Goal: Task Accomplishment & Management: Manage account settings

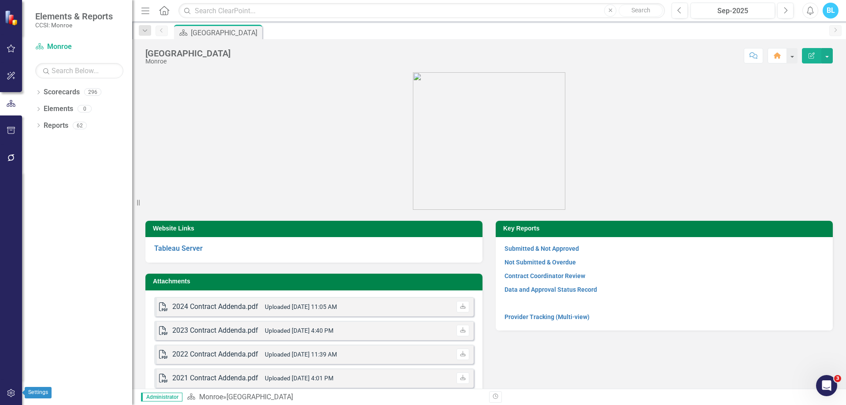
click at [4, 396] on button "button" at bounding box center [11, 393] width 20 height 19
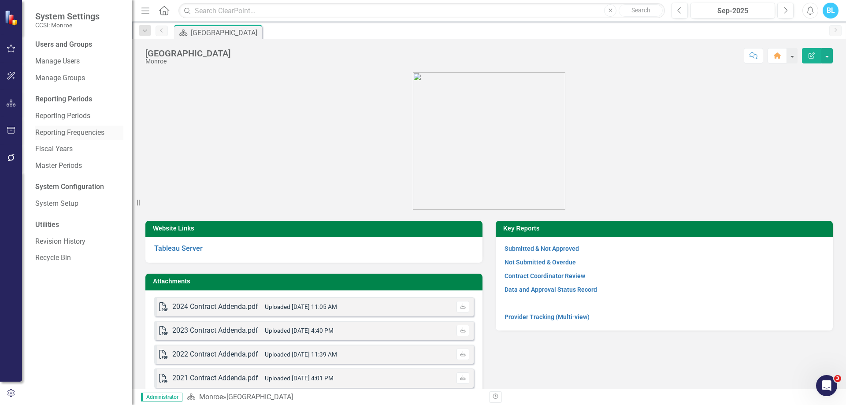
click at [89, 134] on link "Reporting Frequencies" at bounding box center [79, 133] width 88 height 10
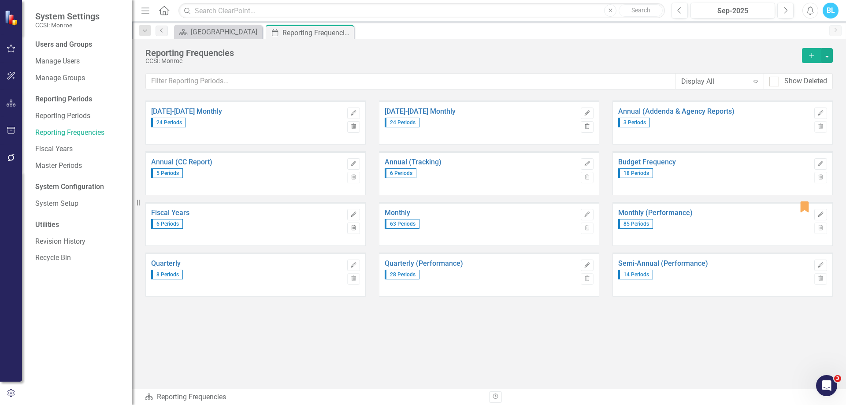
click at [530, 359] on div "[DATE]-[DATE] Monthly 24 Periods Edit Trash [DATE]-[DATE] Monthly 24 Periods Ed…" at bounding box center [489, 244] width 714 height 288
click at [653, 346] on div "[DATE]-[DATE] Monthly 24 Periods Edit Trash [DATE]-[DATE] Monthly 24 Periods Ed…" at bounding box center [489, 227] width 688 height 254
click at [822, 111] on icon "Edit" at bounding box center [821, 113] width 7 height 5
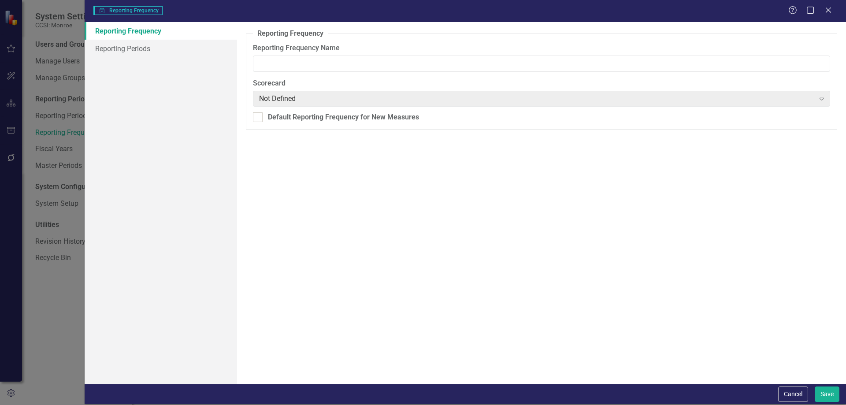
type input "Annual (Addenda & Agency Reports)"
click at [199, 48] on link "Reporting Periods" at bounding box center [161, 49] width 152 height 18
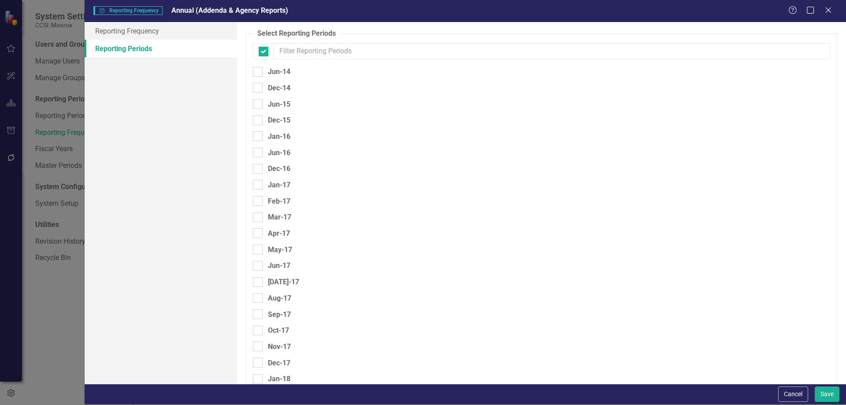
checkbox input "false"
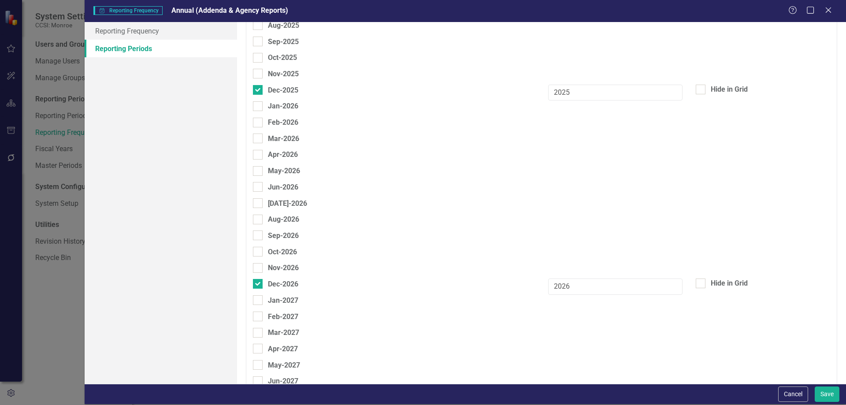
scroll to position [1937, 0]
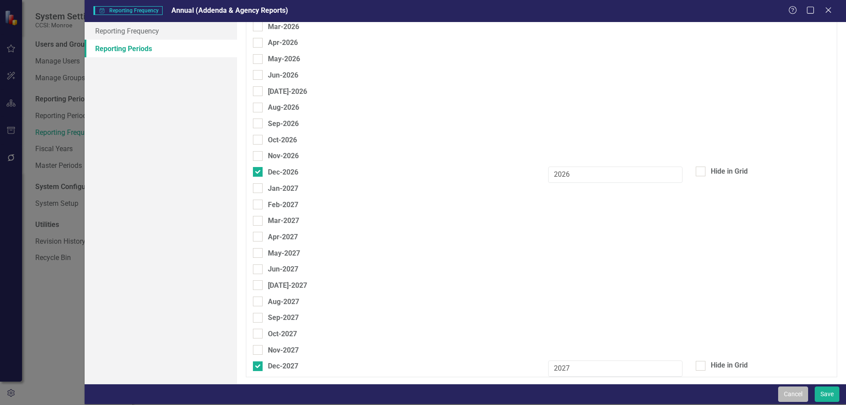
click at [799, 398] on button "Cancel" at bounding box center [793, 394] width 30 height 15
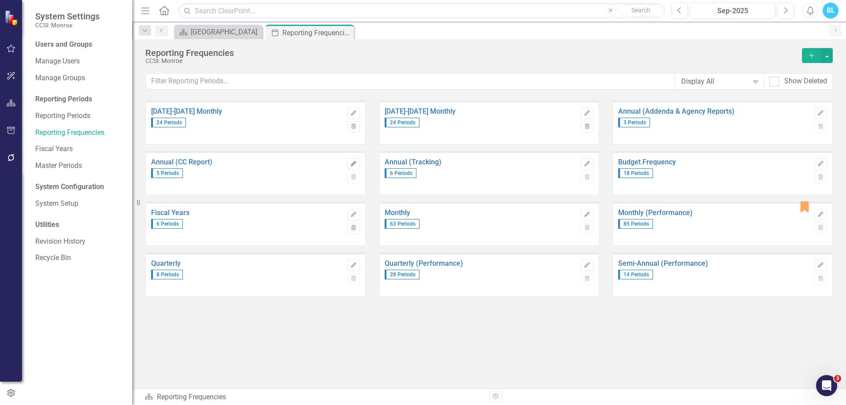
click at [354, 165] on icon "Edit" at bounding box center [353, 163] width 7 height 5
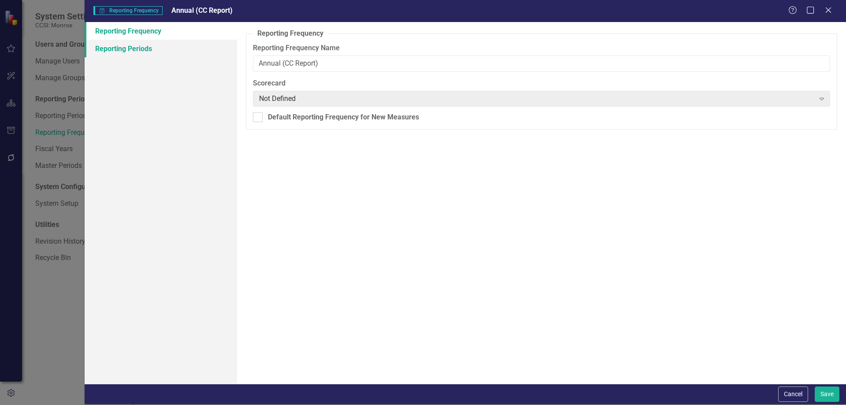
click at [220, 48] on link "Reporting Periods" at bounding box center [161, 49] width 152 height 18
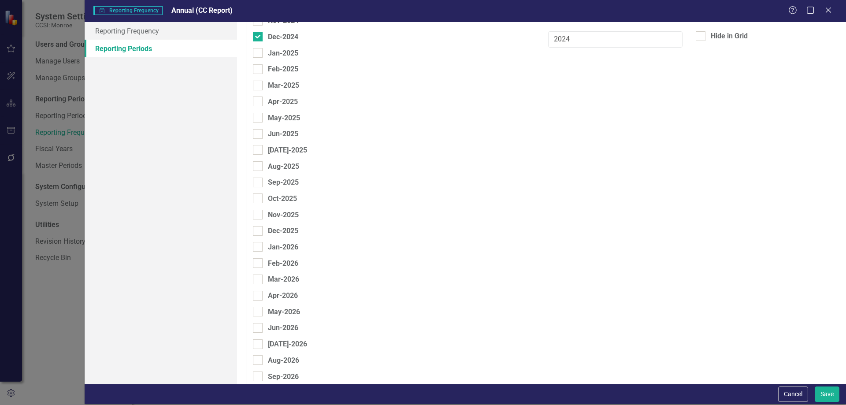
scroll to position [1684, 0]
click at [257, 229] on input "Dec-2025" at bounding box center [256, 230] width 6 height 6
checkbox input "true"
click at [595, 231] on input "text" at bounding box center [615, 234] width 134 height 16
type input "2025"
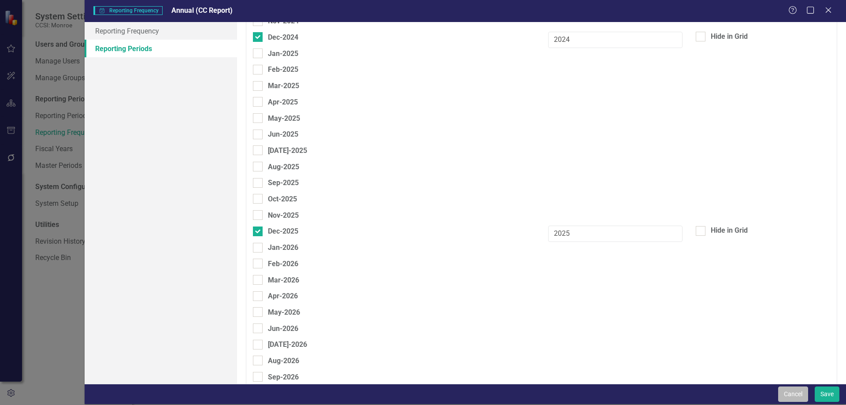
click at [796, 387] on button "Cancel" at bounding box center [793, 394] width 30 height 15
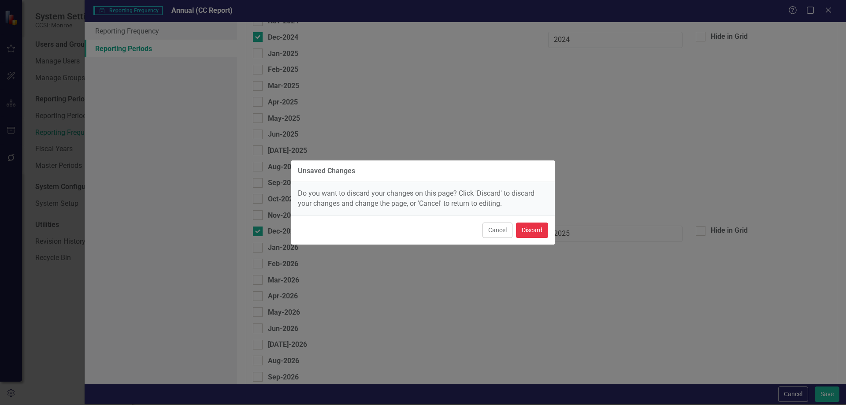
click at [541, 226] on button "Discard" at bounding box center [532, 230] width 32 height 15
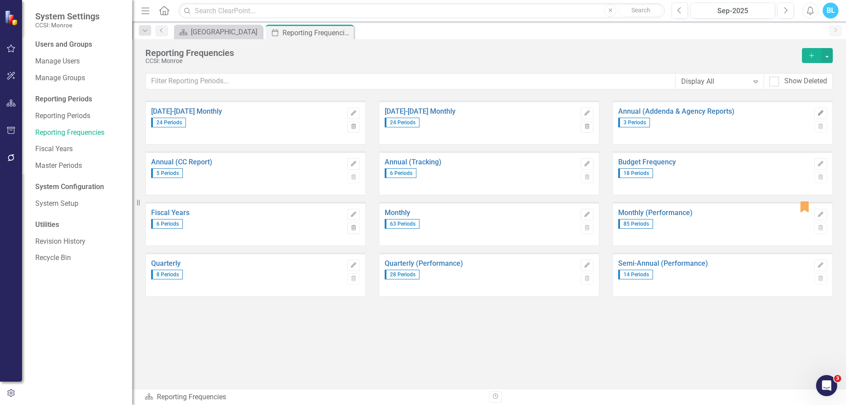
click at [818, 108] on button "Edit" at bounding box center [820, 113] width 13 height 11
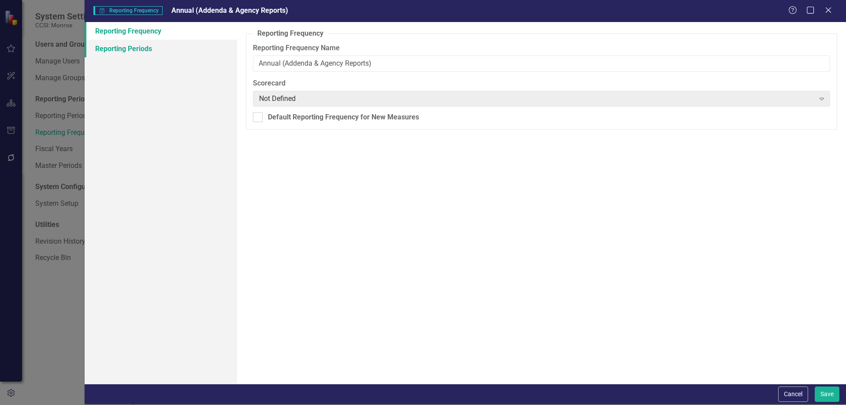
click at [219, 41] on link "Reporting Periods" at bounding box center [161, 49] width 152 height 18
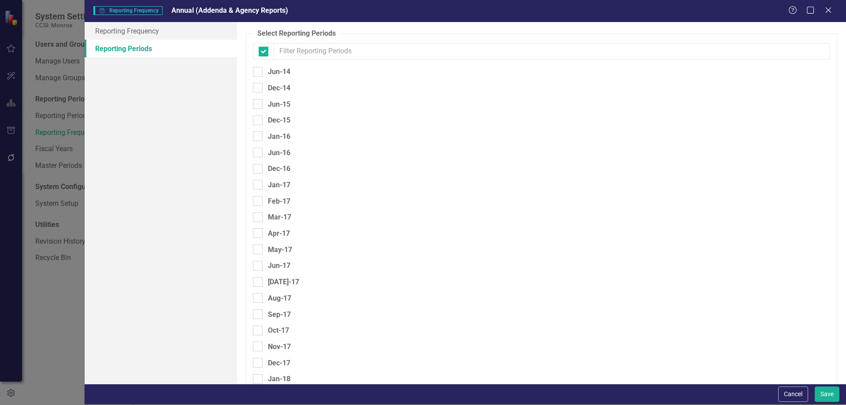
checkbox input "false"
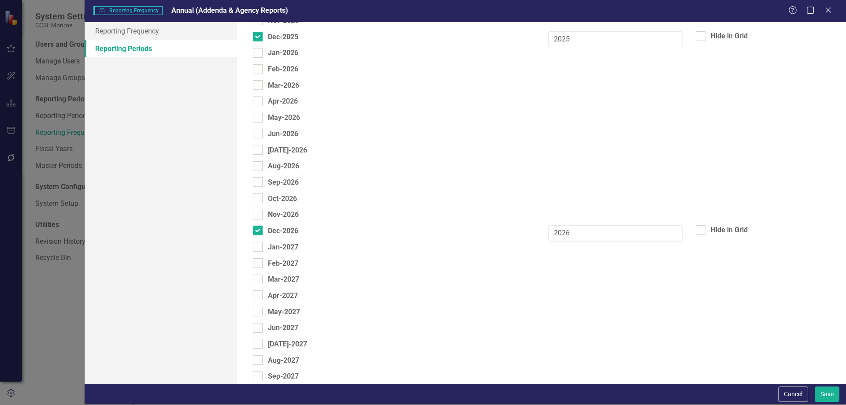
scroll to position [1937, 0]
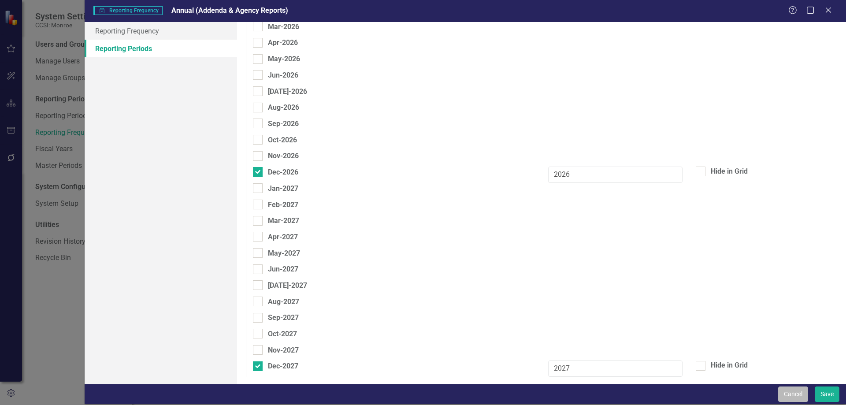
click at [787, 390] on button "Cancel" at bounding box center [793, 394] width 30 height 15
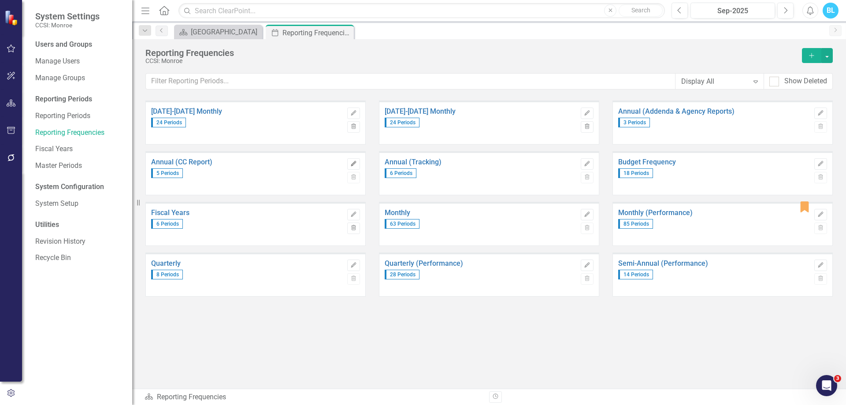
click at [355, 165] on icon "Edit" at bounding box center [353, 163] width 7 height 5
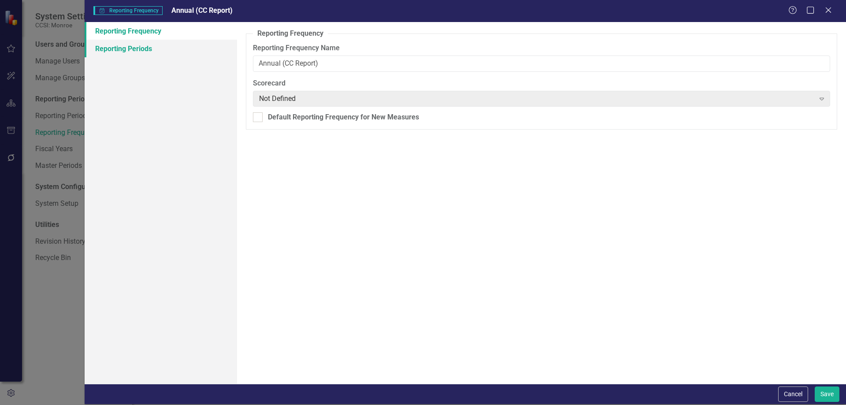
click at [207, 51] on link "Reporting Periods" at bounding box center [161, 49] width 152 height 18
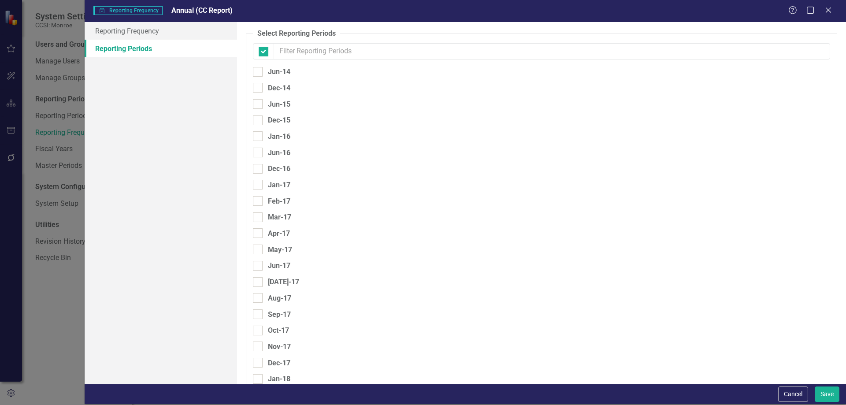
checkbox input "false"
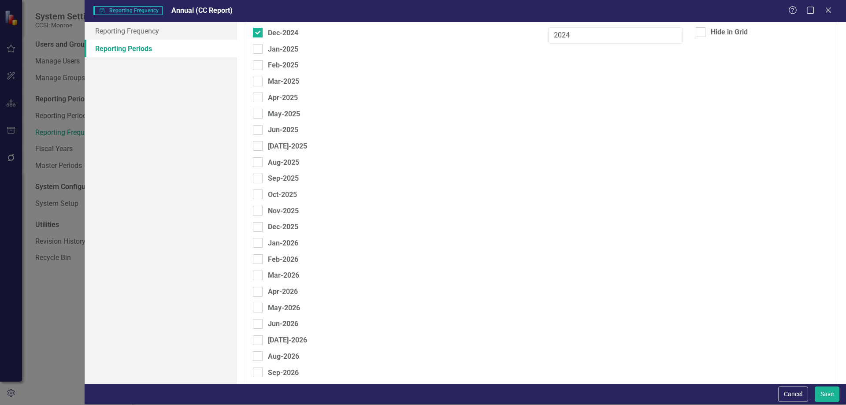
scroll to position [1689, 0]
click at [260, 227] on div at bounding box center [258, 227] width 10 height 10
click at [259, 227] on input "Dec-2025" at bounding box center [256, 225] width 6 height 6
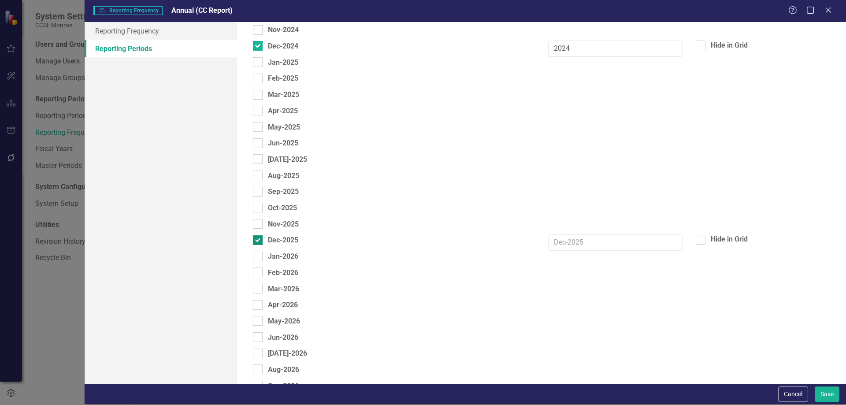
click at [261, 235] on div at bounding box center [258, 240] width 10 height 10
click at [259, 235] on input "Dec-2025" at bounding box center [256, 238] width 6 height 6
checkbox input "false"
click at [787, 390] on button "Cancel" at bounding box center [793, 394] width 30 height 15
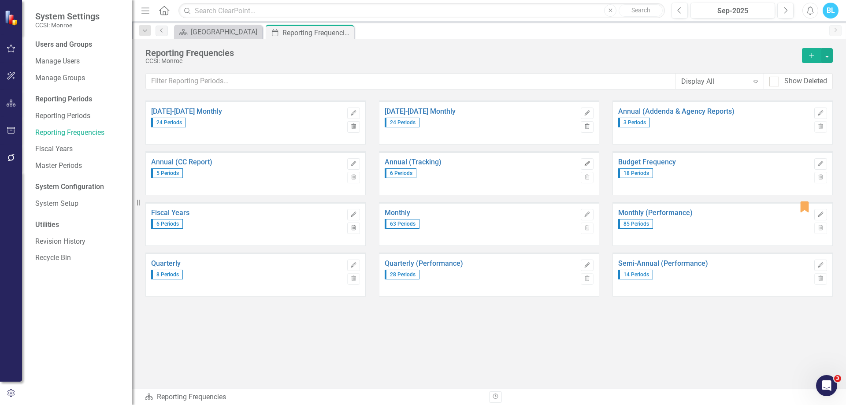
click at [589, 164] on icon "Edit" at bounding box center [587, 163] width 7 height 5
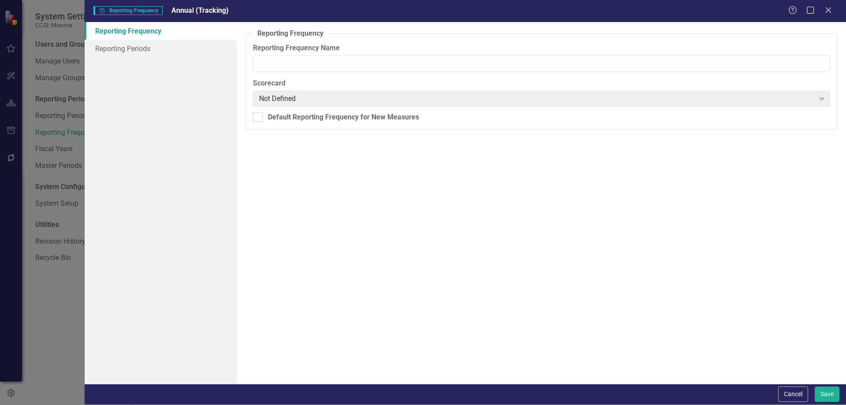
type input "Annual (Tracking)"
click at [164, 41] on link "Reporting Periods" at bounding box center [161, 49] width 152 height 18
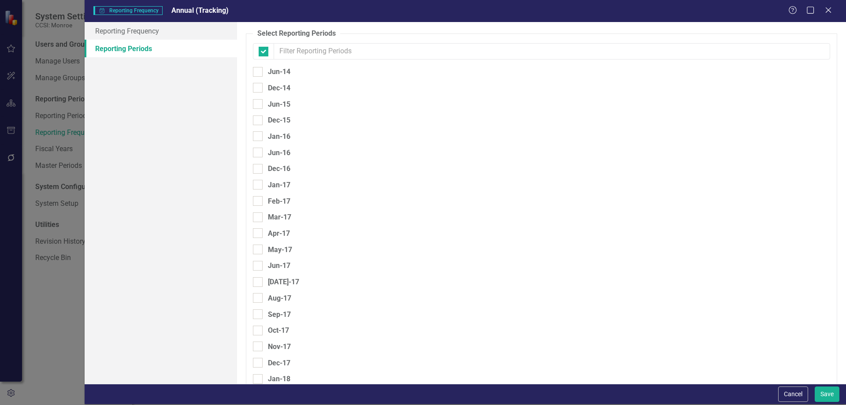
checkbox input "false"
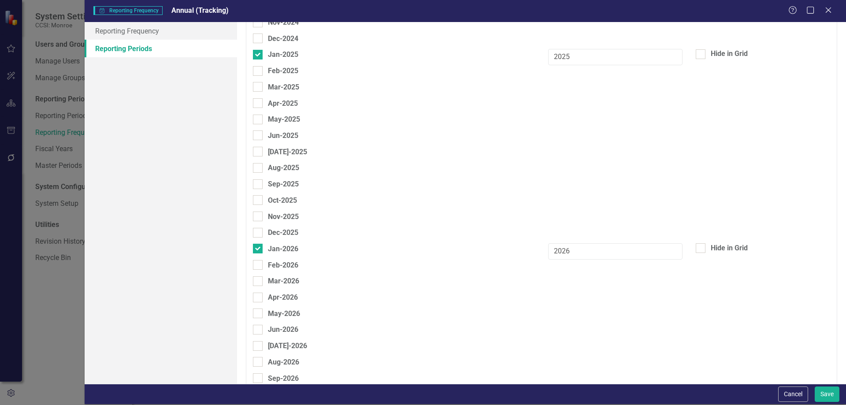
scroll to position [1683, 0]
click at [788, 394] on button "Cancel" at bounding box center [793, 394] width 30 height 15
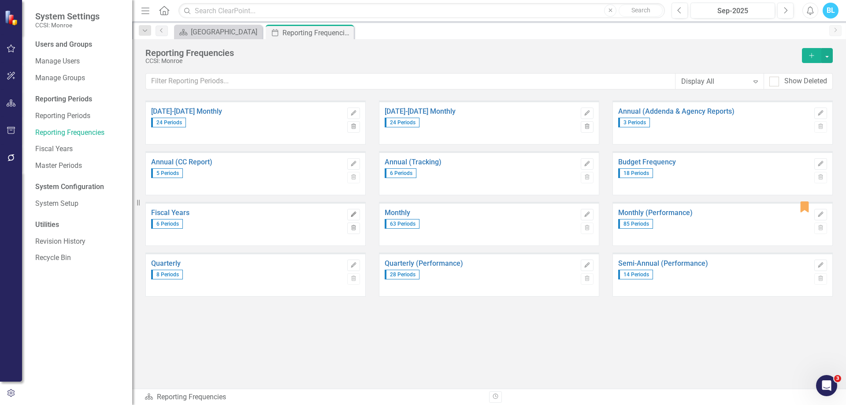
click at [355, 211] on button "Edit" at bounding box center [353, 214] width 13 height 11
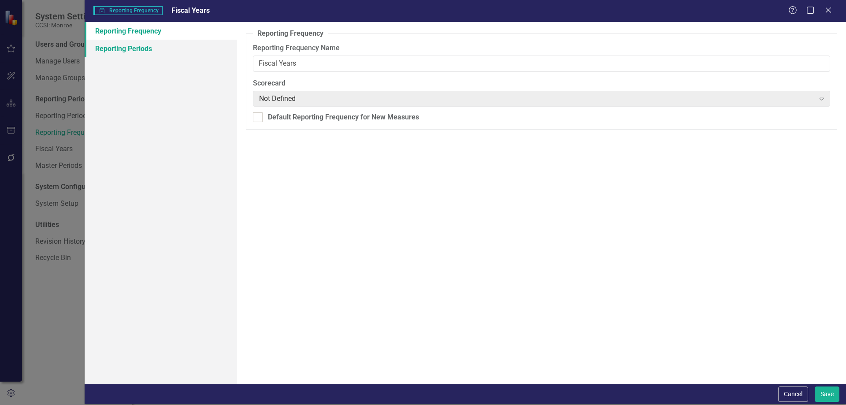
click at [198, 45] on link "Reporting Periods" at bounding box center [161, 49] width 152 height 18
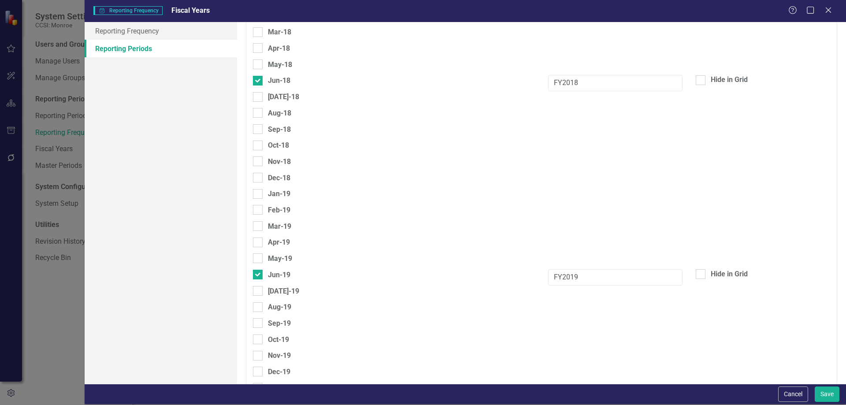
scroll to position [536, 0]
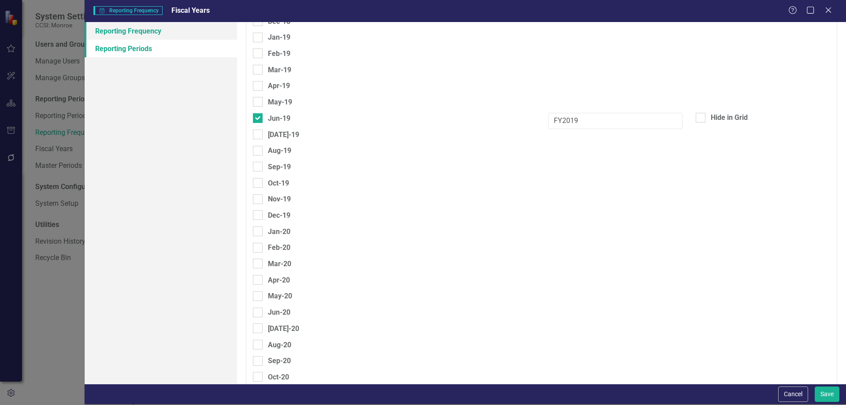
click at [201, 25] on link "Reporting Frequency" at bounding box center [161, 31] width 152 height 18
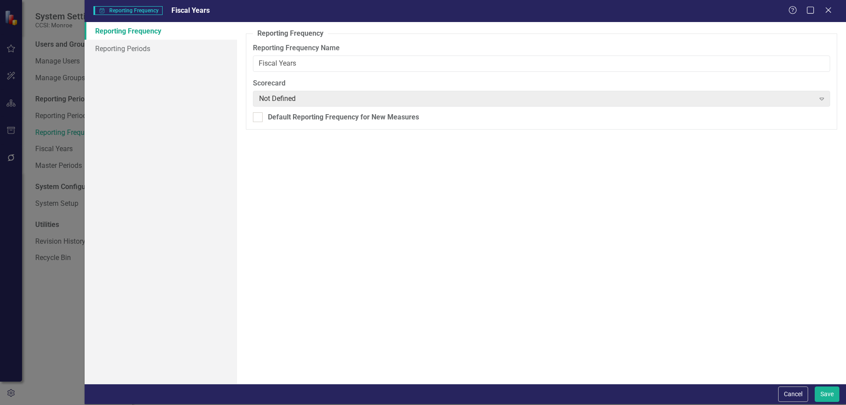
click at [403, 54] on div "Reporting Frequency Name Fiscal Years" at bounding box center [541, 57] width 577 height 29
click at [403, 64] on input "Fiscal Years" at bounding box center [541, 64] width 577 height 16
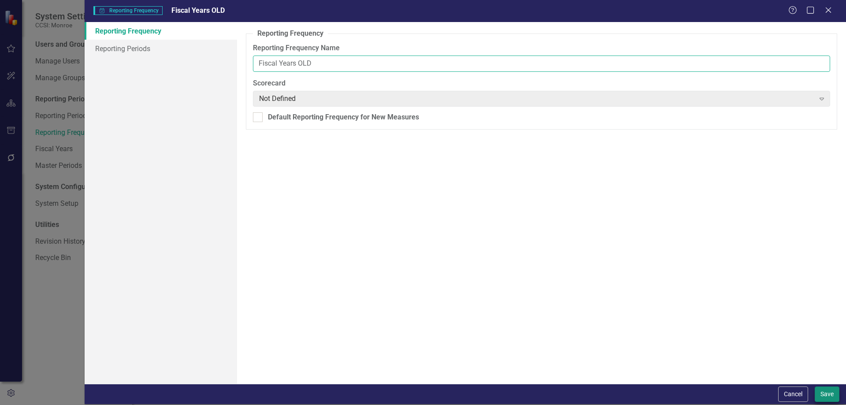
type input "Fiscal Years OLD"
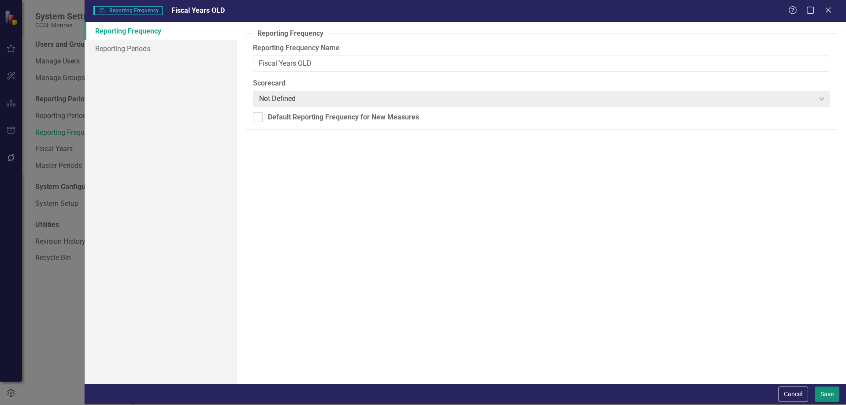
click at [828, 398] on button "Save" at bounding box center [827, 394] width 25 height 15
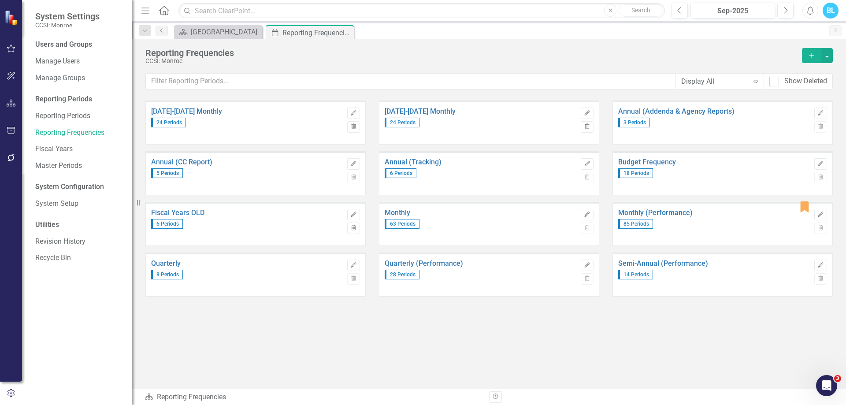
click at [587, 210] on button "Edit" at bounding box center [587, 214] width 13 height 11
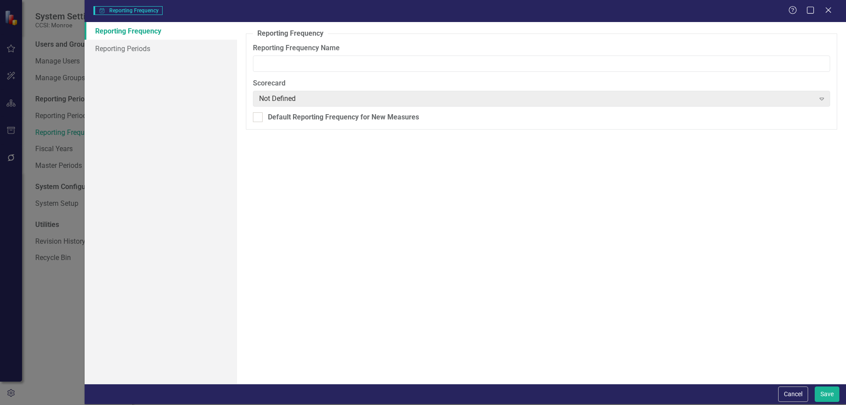
type input "Monthly"
click at [205, 39] on link "Reporting Frequency" at bounding box center [161, 31] width 152 height 18
click at [205, 43] on link "Reporting Periods" at bounding box center [161, 49] width 152 height 18
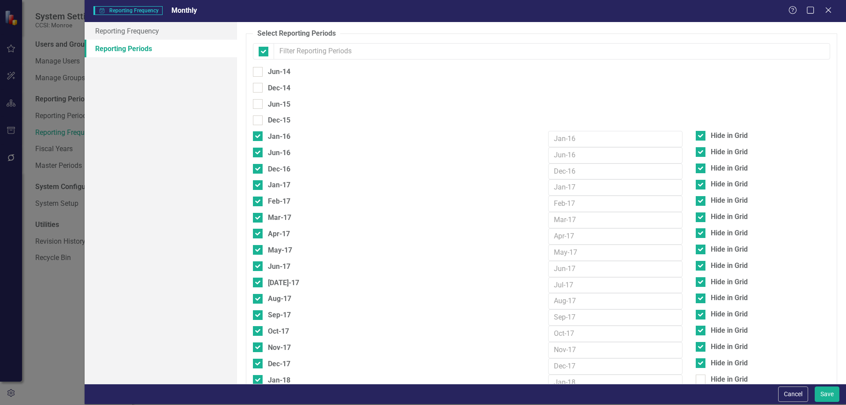
checkbox input "false"
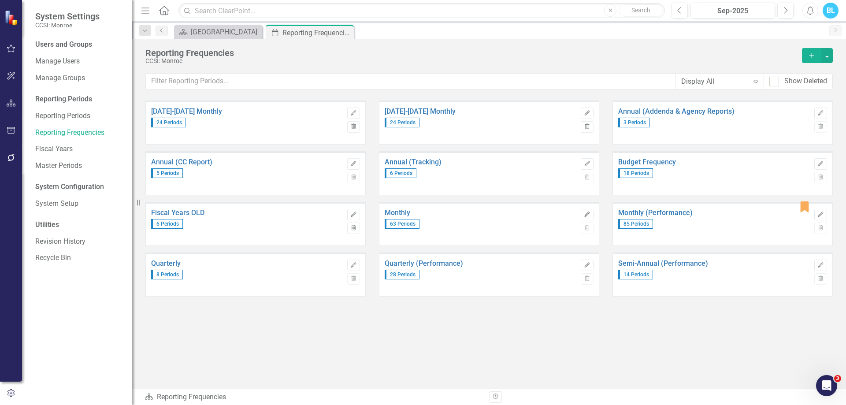
click at [585, 215] on icon "Edit" at bounding box center [587, 214] width 7 height 5
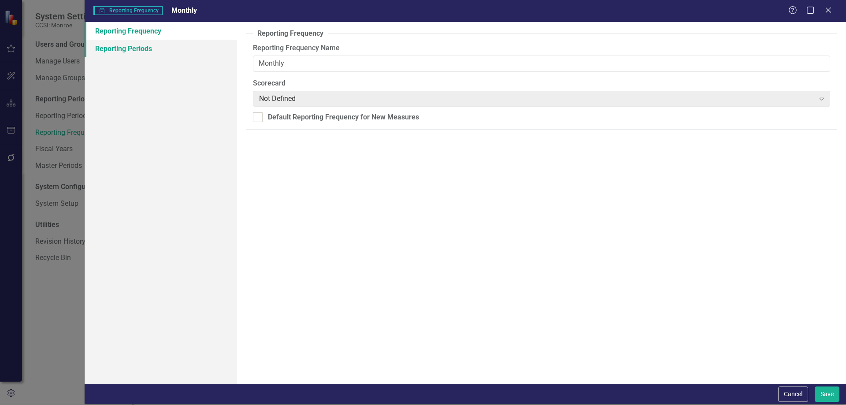
click at [203, 44] on link "Reporting Periods" at bounding box center [161, 49] width 152 height 18
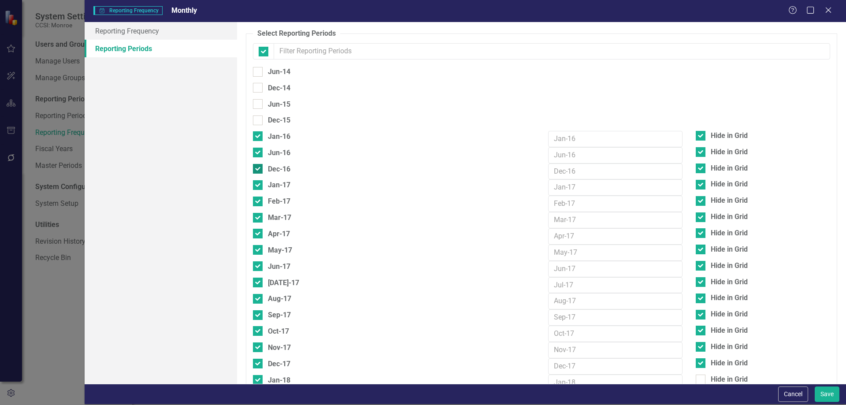
checkbox input "false"
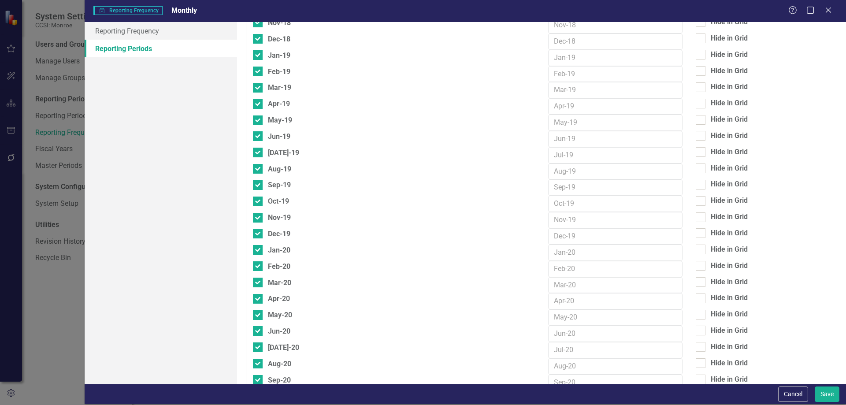
scroll to position [484, 0]
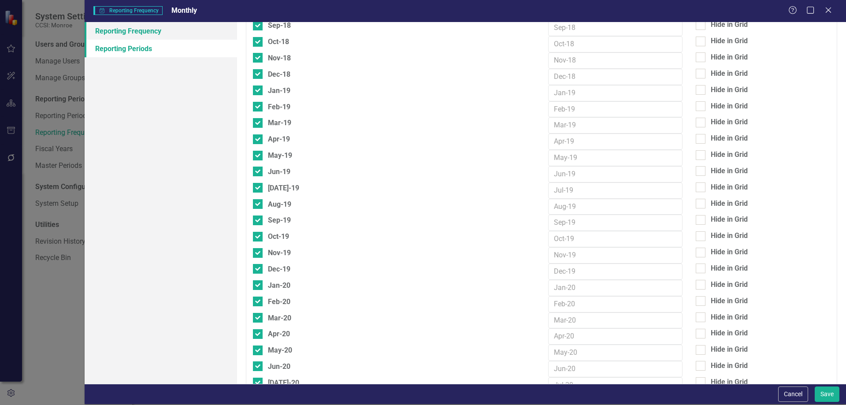
click at [186, 30] on link "Reporting Frequency" at bounding box center [161, 31] width 152 height 18
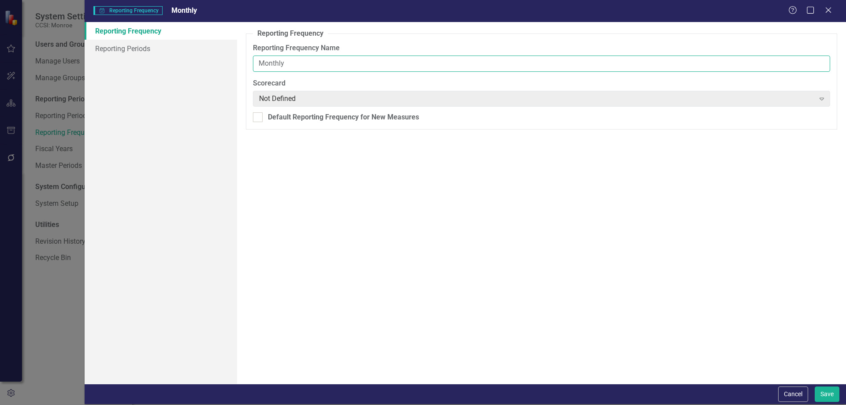
click at [379, 71] on input "Monthly" at bounding box center [541, 64] width 577 height 16
type input "Monthly OLD"
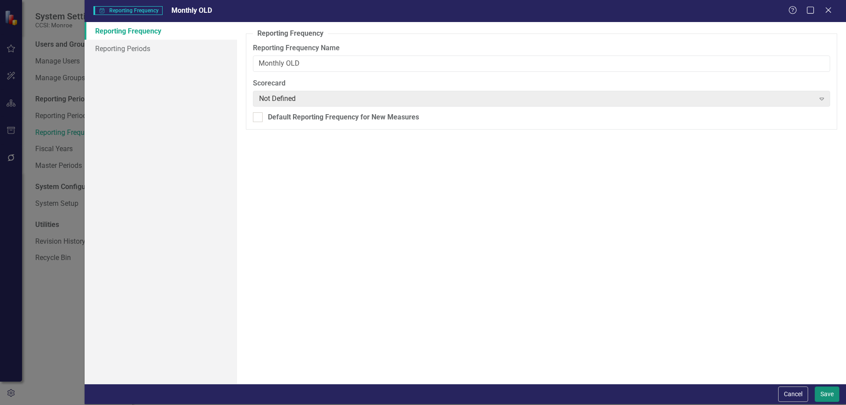
click at [825, 398] on button "Save" at bounding box center [827, 394] width 25 height 15
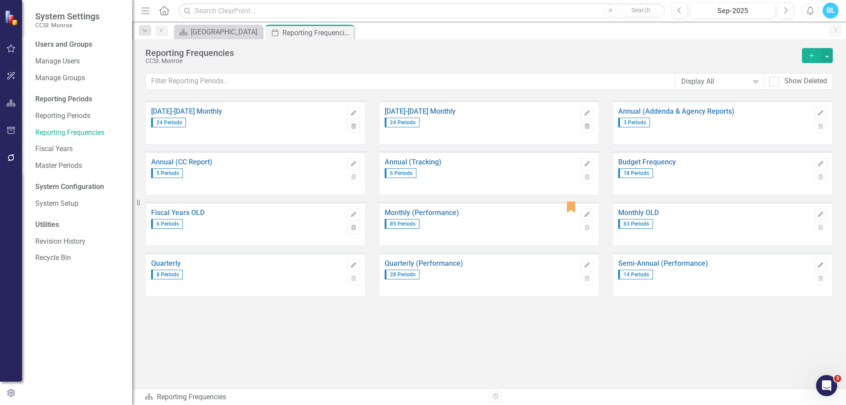
click at [267, 298] on div "Quarterly 8 Periods Edit Trash" at bounding box center [256, 278] width 234 height 51
click at [264, 299] on div "Quarterly 8 Periods Edit Trash" at bounding box center [256, 278] width 234 height 51
click at [261, 298] on div "Quarterly 8 Periods Edit Trash" at bounding box center [256, 278] width 234 height 51
click at [259, 297] on div "Quarterly 8 Periods Edit Trash" at bounding box center [255, 275] width 220 height 44
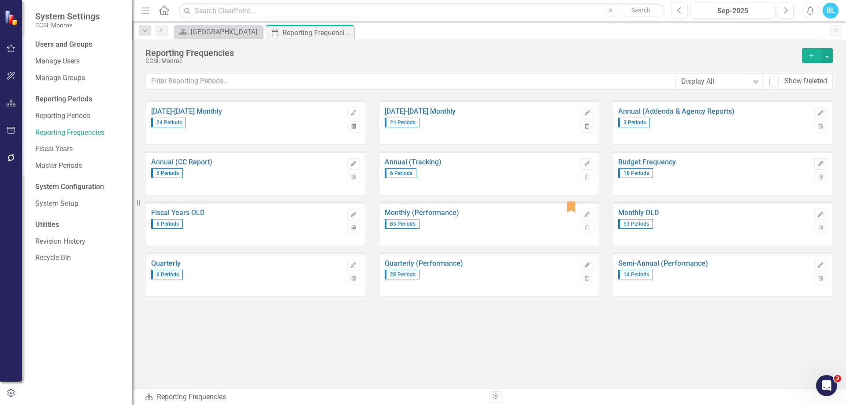
click at [258, 297] on div "Quarterly 8 Periods Edit Trash" at bounding box center [256, 278] width 234 height 51
click at [259, 298] on div "Quarterly 8 Periods Edit Trash" at bounding box center [256, 278] width 234 height 51
click at [252, 344] on div "[DATE]-[DATE] Monthly 24 Periods Edit Trash [DATE]-[DATE] Monthly 24 Periods Ed…" at bounding box center [489, 227] width 688 height 254
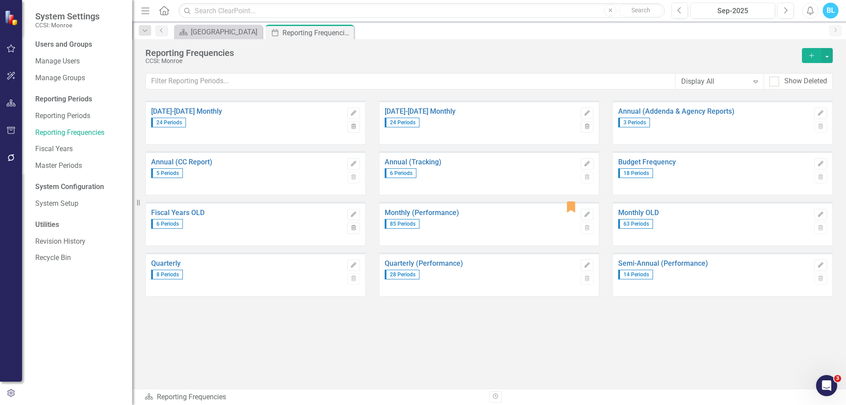
click at [256, 297] on div "Quarterly 8 Periods Edit Trash" at bounding box center [255, 275] width 220 height 44
click at [256, 297] on div "Quarterly 8 Periods Edit Trash" at bounding box center [256, 278] width 234 height 51
click at [258, 297] on div "Quarterly 8 Periods Edit Trash" at bounding box center [256, 278] width 234 height 51
click at [253, 298] on div "Quarterly 8 Periods Edit Trash" at bounding box center [256, 278] width 234 height 51
click at [312, 55] on div "Reporting Frequencies" at bounding box center [471, 53] width 652 height 10
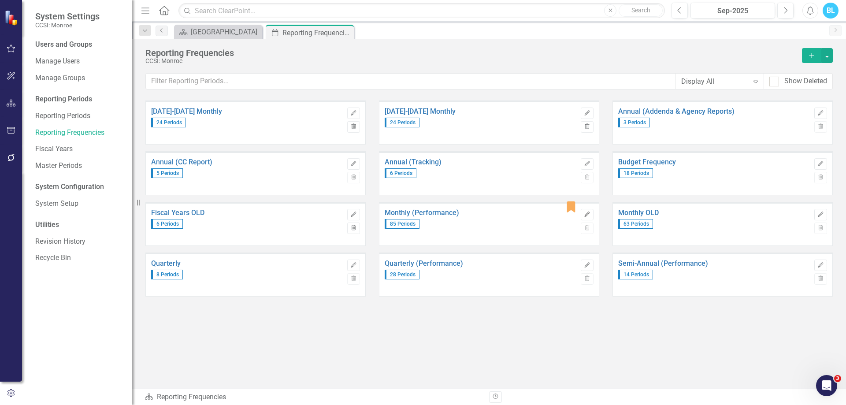
click at [587, 214] on icon "Edit" at bounding box center [587, 214] width 7 height 5
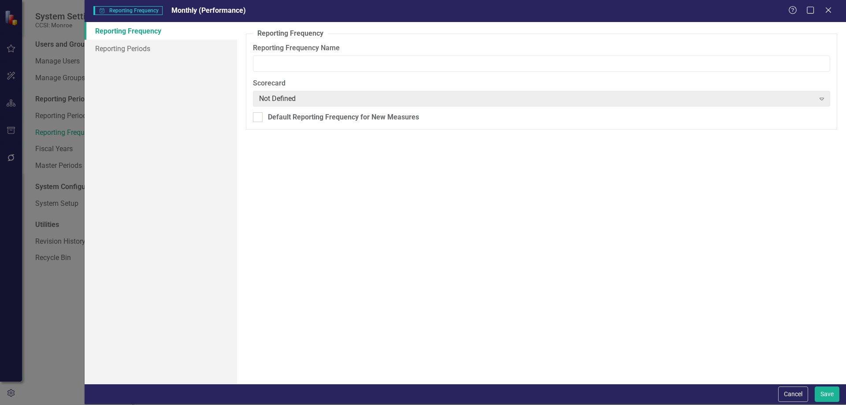
type input "Monthly (Performance)"
checkbox input "true"
click at [191, 50] on link "Reporting Periods" at bounding box center [161, 49] width 152 height 18
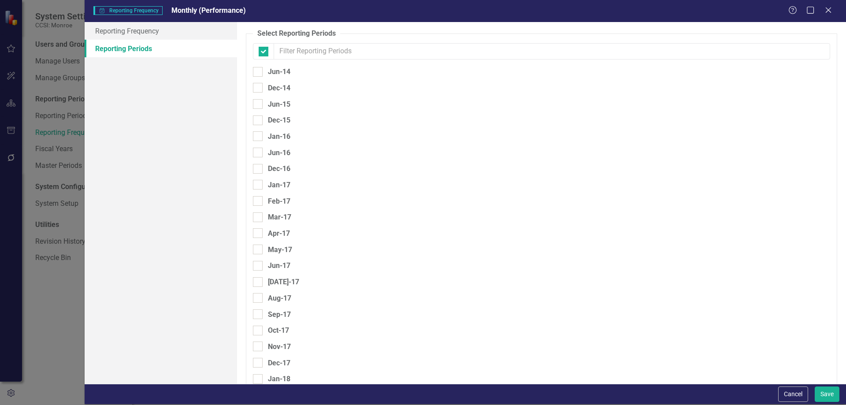
checkbox input "false"
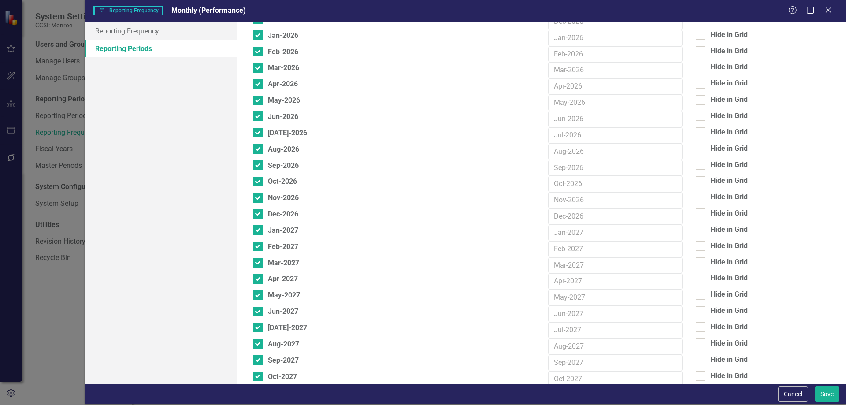
scroll to position [1943, 0]
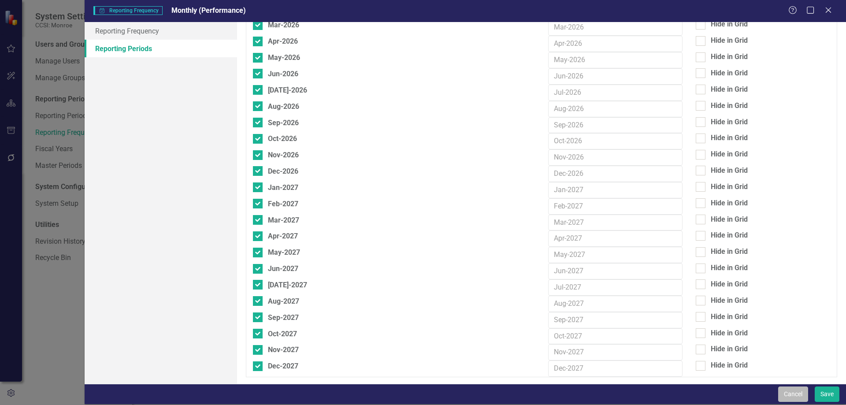
click at [807, 387] on button "Cancel" at bounding box center [793, 394] width 30 height 15
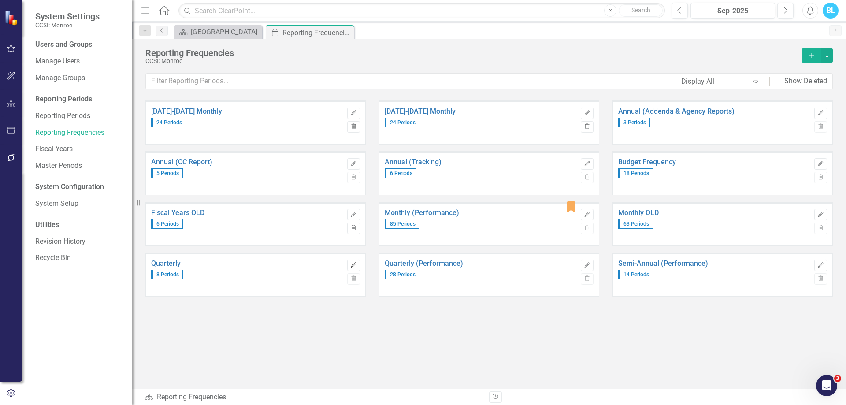
click at [356, 264] on icon "Edit" at bounding box center [353, 265] width 7 height 5
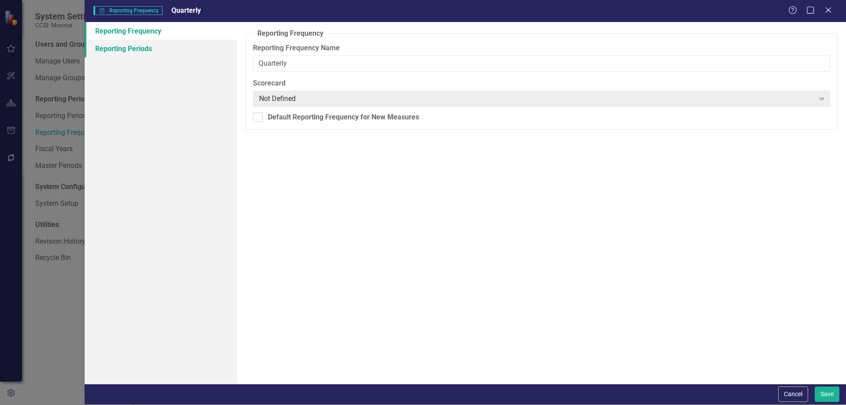
click at [186, 46] on link "Reporting Periods" at bounding box center [161, 49] width 152 height 18
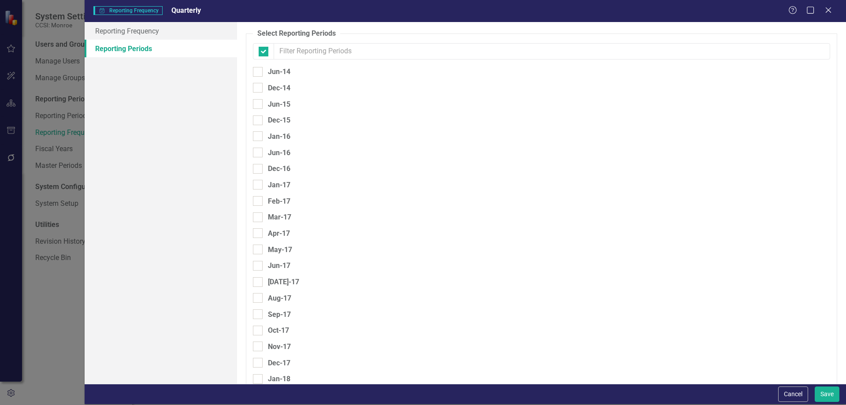
checkbox input "false"
click at [187, 30] on link "Reporting Frequency" at bounding box center [161, 31] width 152 height 18
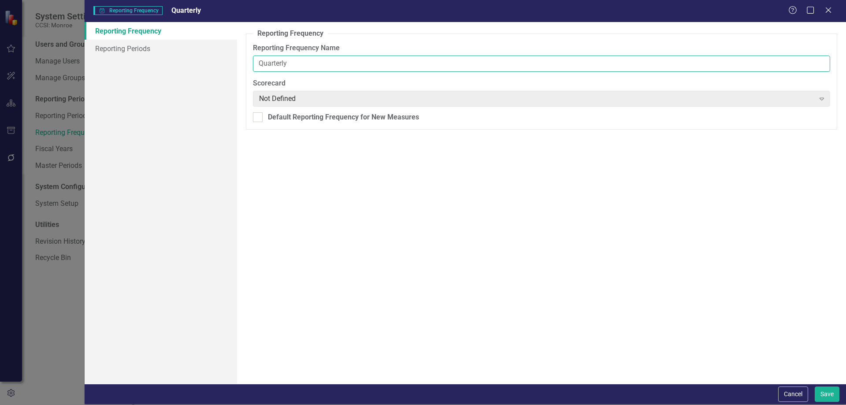
click at [353, 65] on input "Quarterly" at bounding box center [541, 64] width 577 height 16
type input "Quarterly OLD"
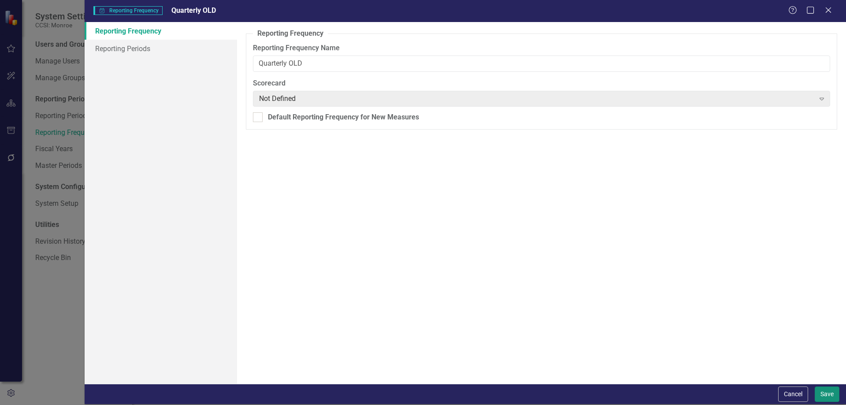
click at [830, 390] on button "Save" at bounding box center [827, 394] width 25 height 15
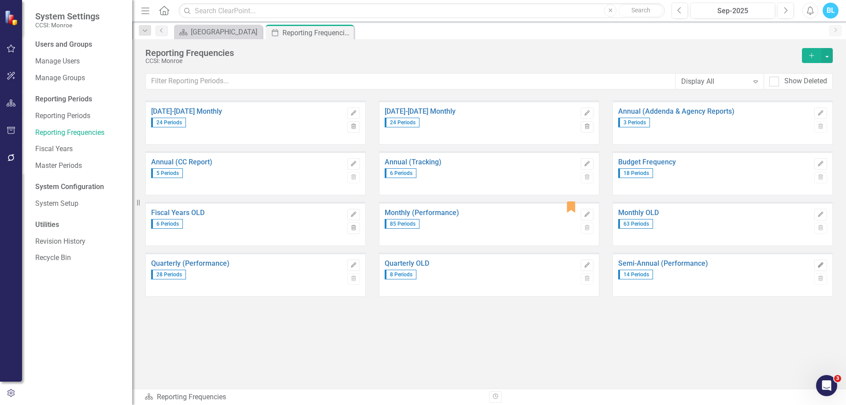
click at [826, 264] on button "Edit" at bounding box center [820, 265] width 13 height 11
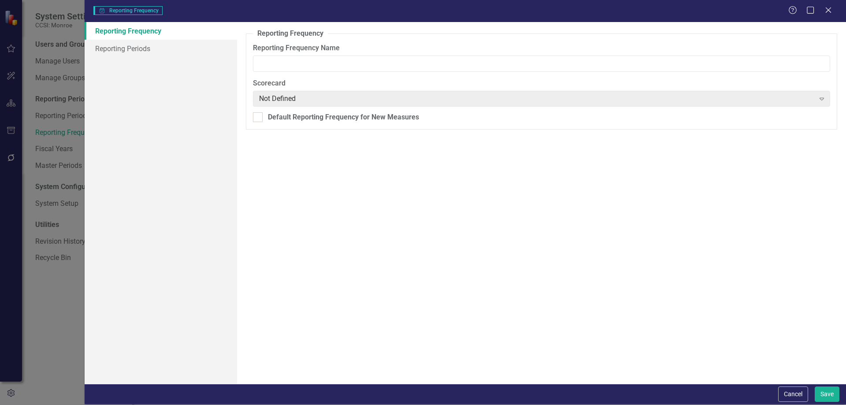
type input "Semi-Annual (Performance)"
click at [155, 46] on link "Reporting Periods" at bounding box center [161, 49] width 152 height 18
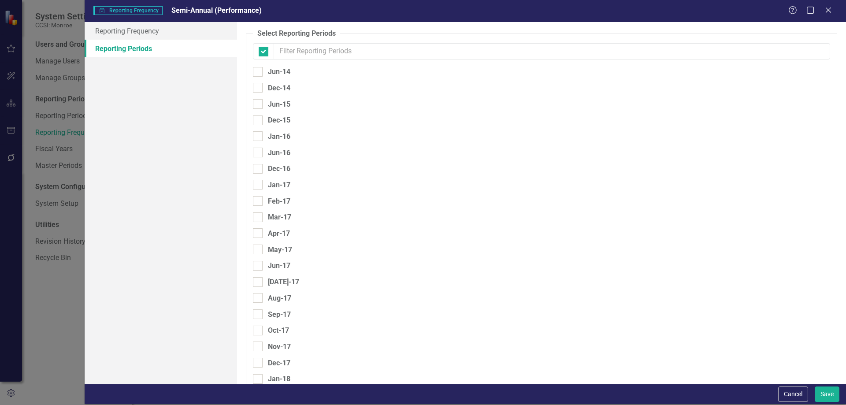
checkbox input "false"
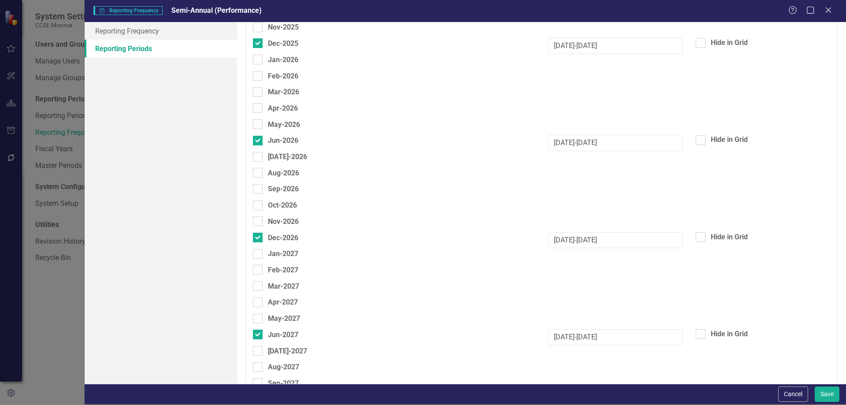
scroll to position [1938, 0]
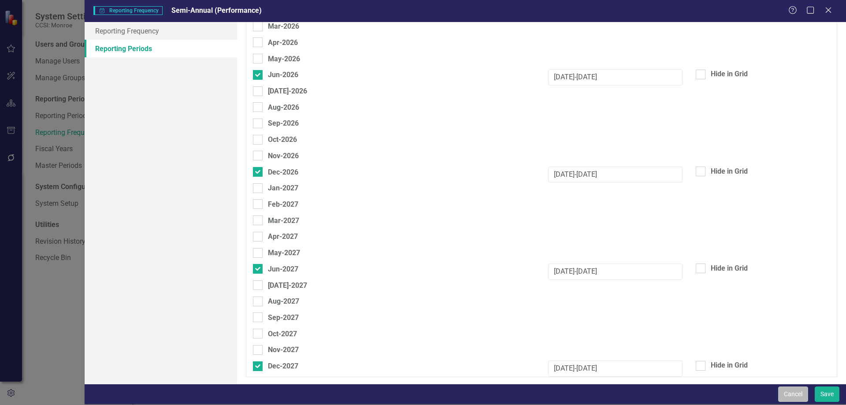
click at [792, 394] on button "Cancel" at bounding box center [793, 394] width 30 height 15
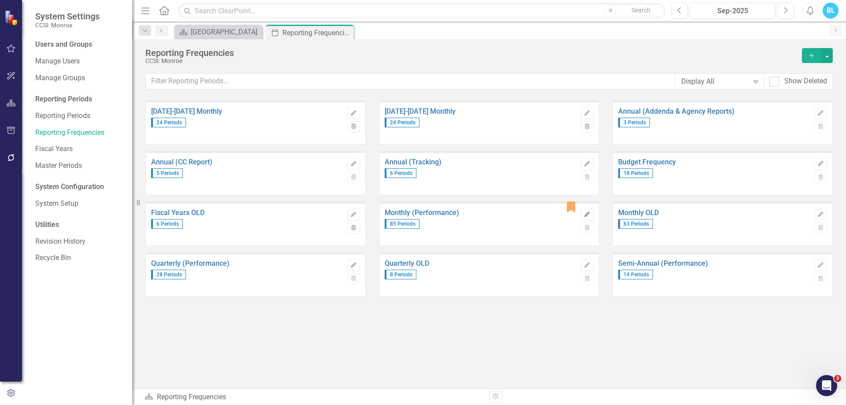
click at [589, 212] on icon "Edit" at bounding box center [587, 214] width 7 height 5
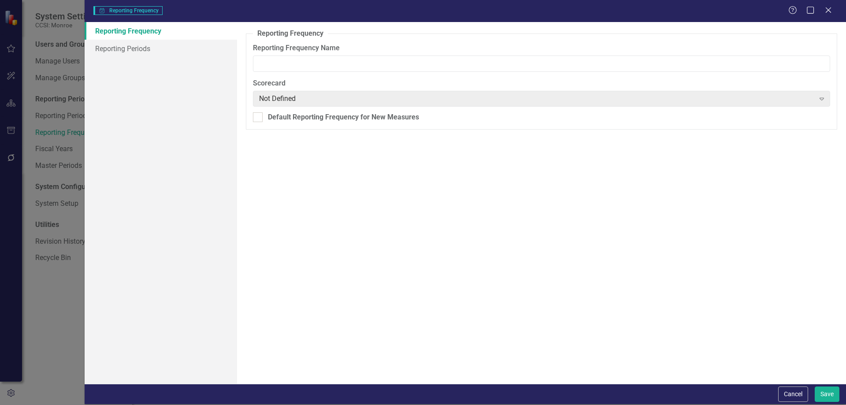
type input "Monthly (Performance)"
checkbox input "true"
click at [201, 47] on link "Reporting Periods" at bounding box center [161, 49] width 152 height 18
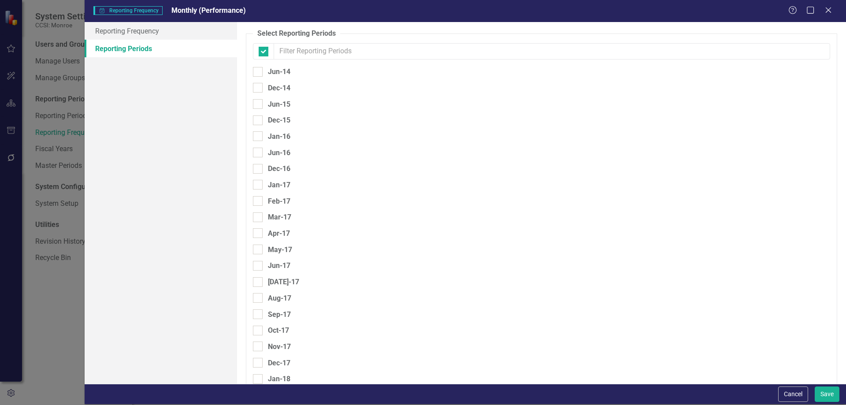
checkbox input "false"
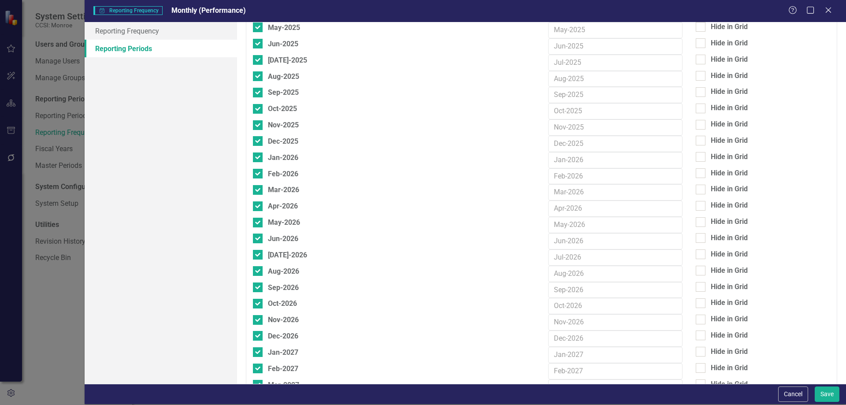
scroll to position [1943, 0]
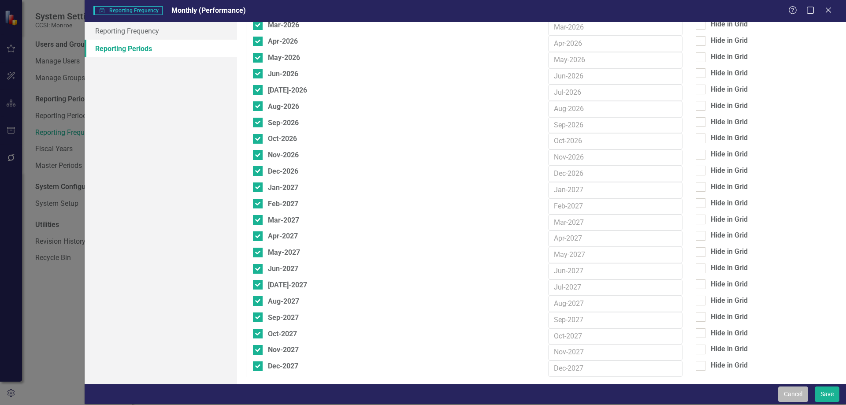
click at [787, 396] on button "Cancel" at bounding box center [793, 394] width 30 height 15
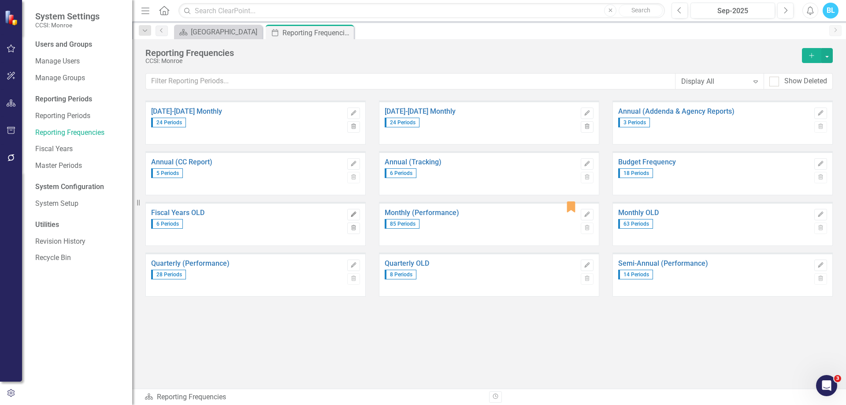
click at [356, 215] on icon "Edit" at bounding box center [353, 214] width 7 height 5
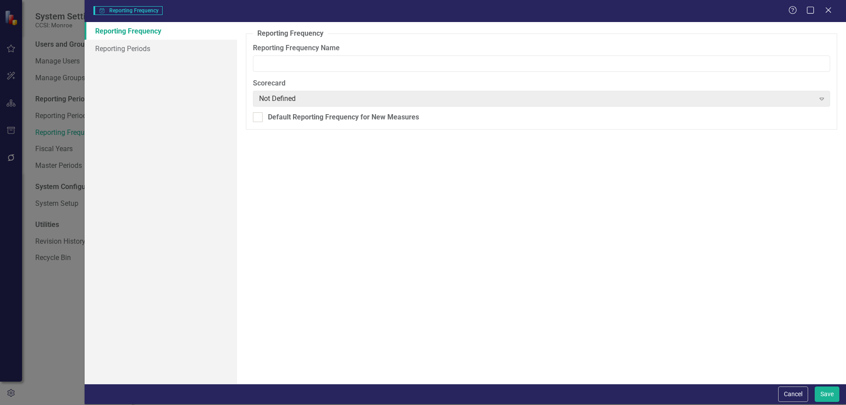
type input "Fiscal Years OLD"
click at [214, 52] on link "Reporting Periods" at bounding box center [161, 49] width 152 height 18
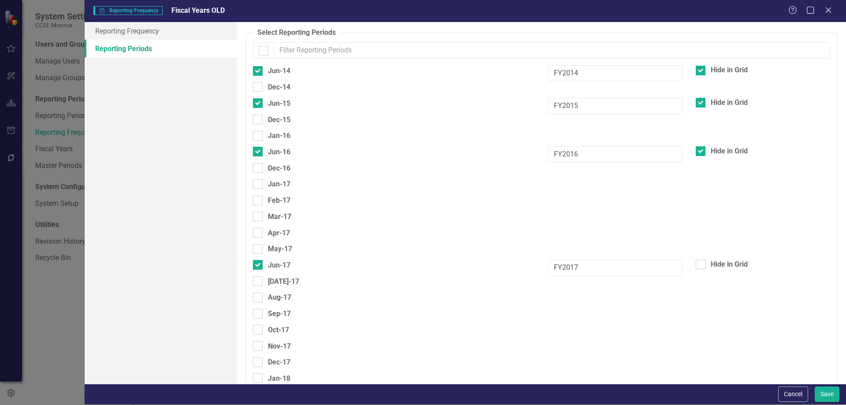
scroll to position [0, 0]
click at [791, 393] on button "Cancel" at bounding box center [793, 394] width 30 height 15
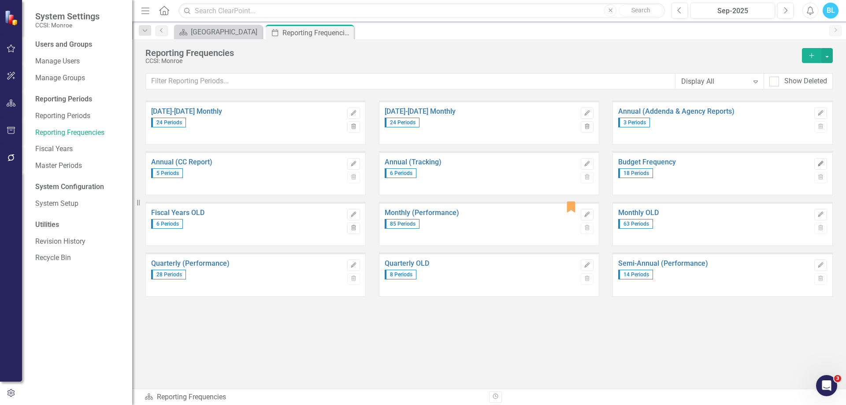
click at [825, 162] on button "Edit" at bounding box center [820, 163] width 13 height 11
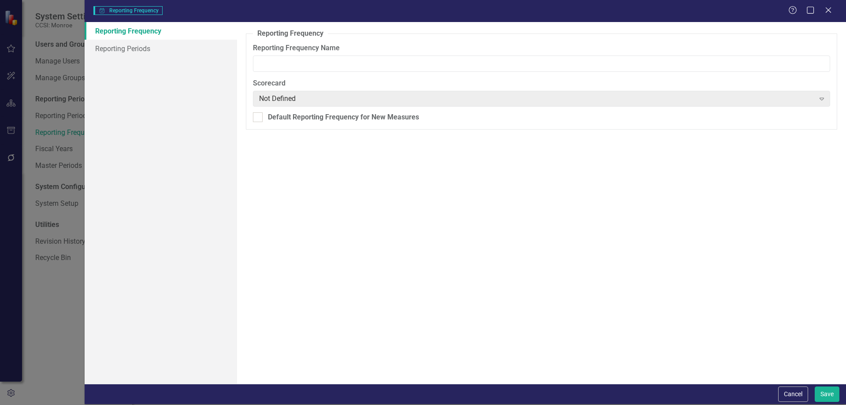
type input "Budget Frequency"
click at [188, 48] on link "Reporting Periods" at bounding box center [161, 49] width 152 height 18
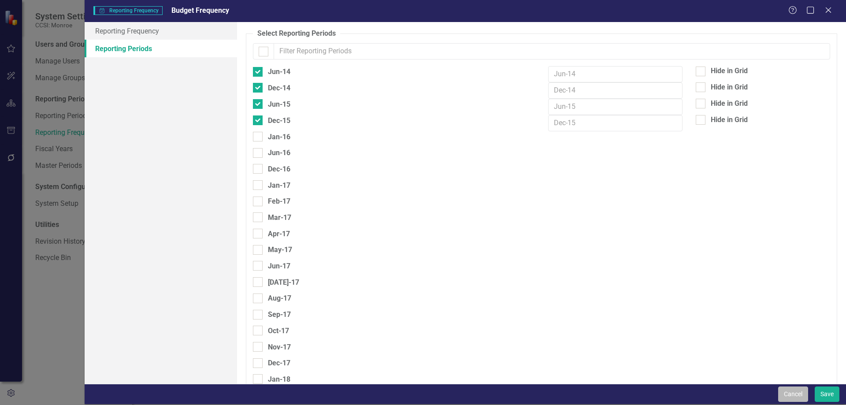
click at [791, 397] on button "Cancel" at bounding box center [793, 394] width 30 height 15
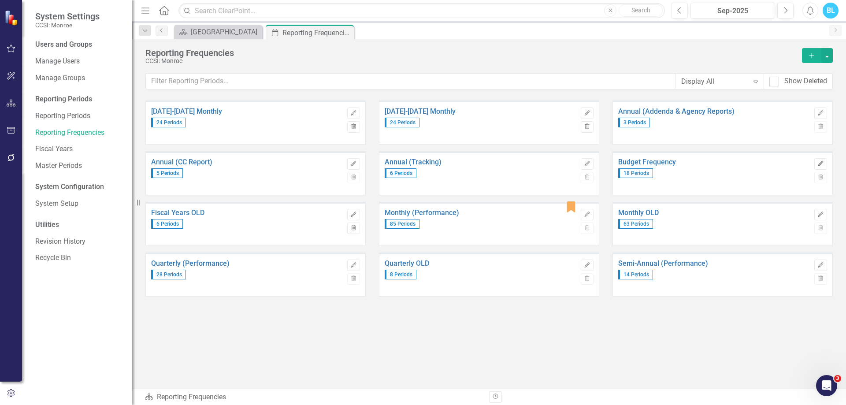
click at [818, 159] on button "Edit" at bounding box center [820, 163] width 13 height 11
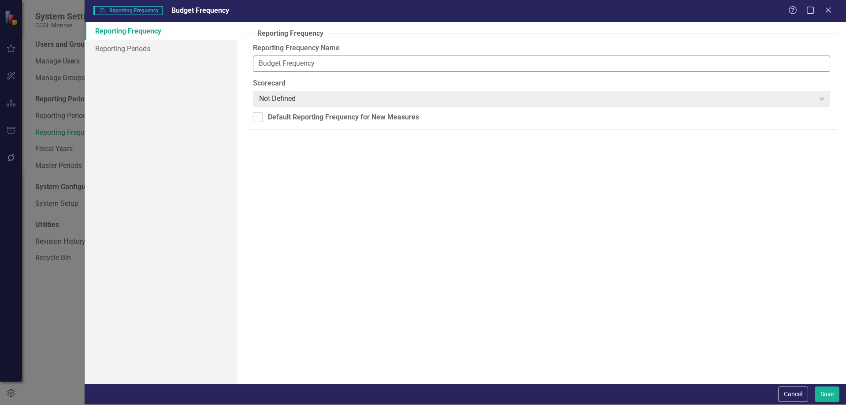
click at [352, 63] on input "Budget Frequency" at bounding box center [541, 64] width 577 height 16
type input "Budget Frequency OLD"
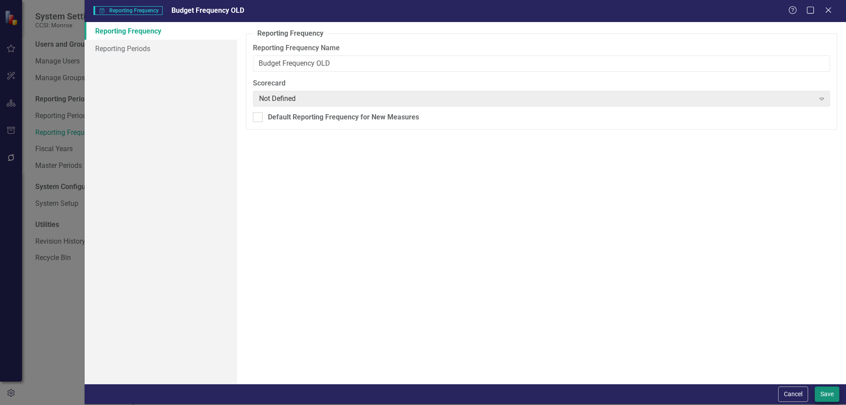
drag, startPoint x: 833, startPoint y: 385, endPoint x: 829, endPoint y: 397, distance: 12.5
click at [829, 397] on div "Cancel Save" at bounding box center [466, 394] width 762 height 20
click at [829, 397] on button "Save" at bounding box center [827, 394] width 25 height 15
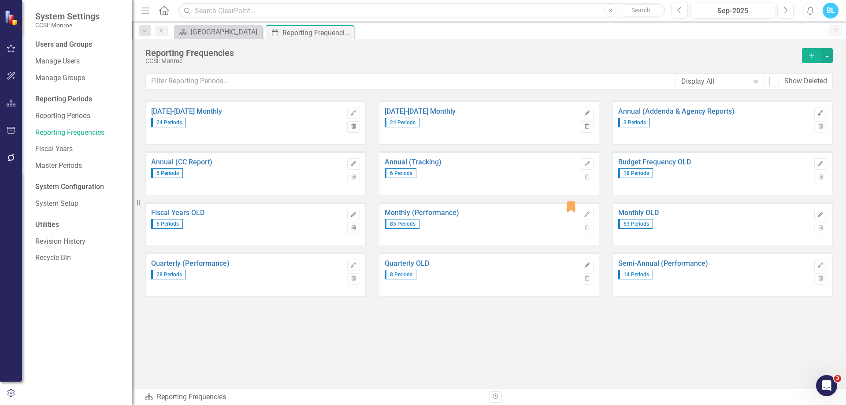
click at [820, 113] on icon "button" at bounding box center [820, 112] width 5 height 5
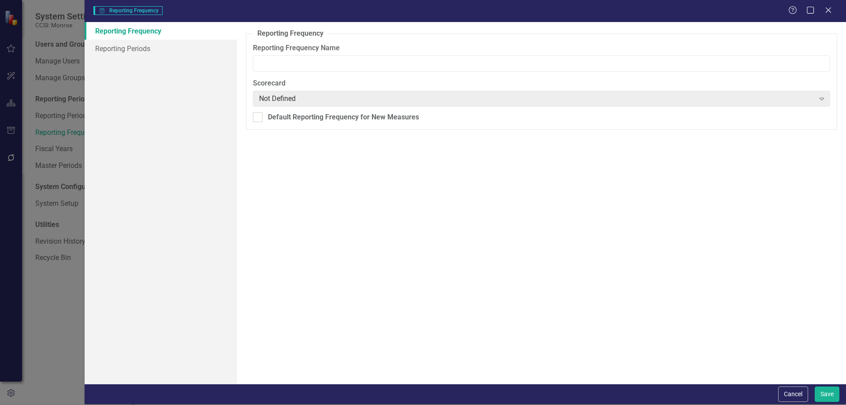
type input "Annual (Addenda & Agency Reports)"
click at [206, 40] on link "Reporting Periods" at bounding box center [161, 49] width 152 height 18
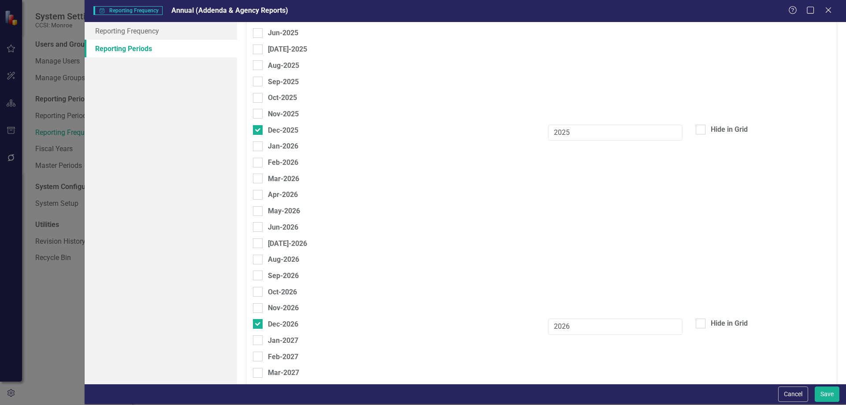
scroll to position [1784, 0]
click at [827, 391] on button "Save" at bounding box center [827, 394] width 25 height 15
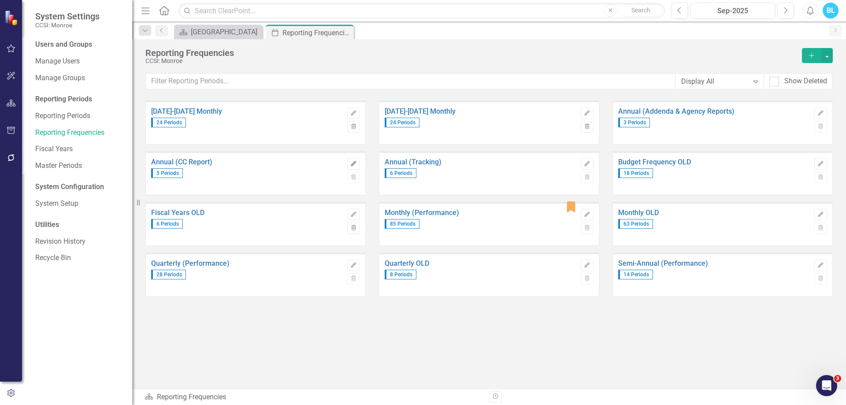
click at [357, 163] on icon "Edit" at bounding box center [353, 163] width 7 height 5
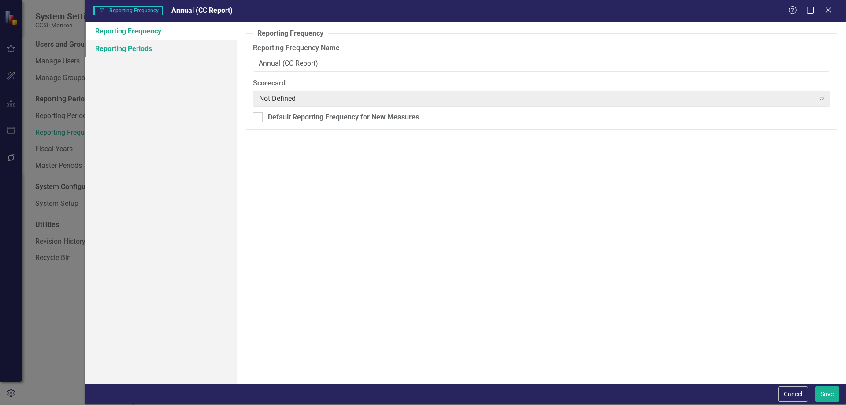
click at [171, 48] on link "Reporting Periods" at bounding box center [161, 49] width 152 height 18
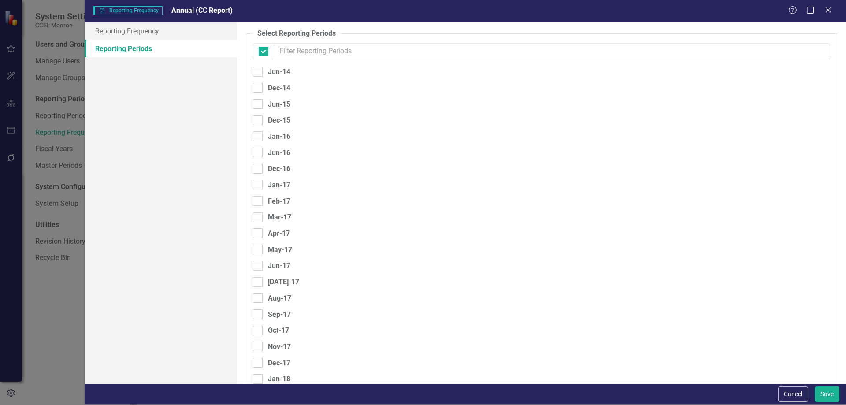
checkbox input "false"
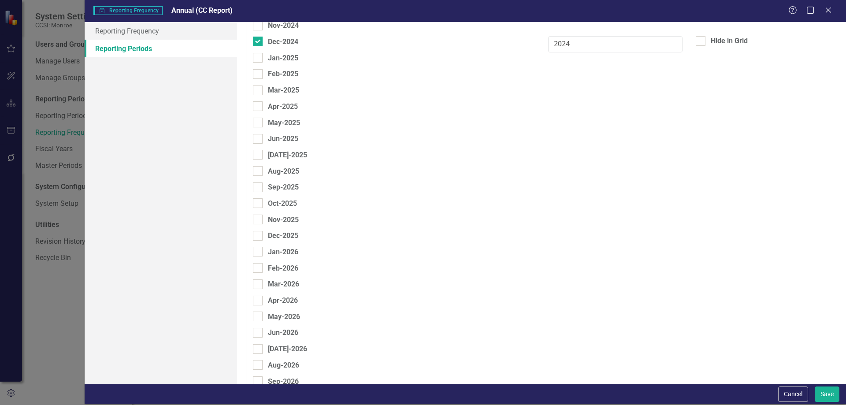
scroll to position [1680, 0]
click at [256, 236] on input "Dec-2025" at bounding box center [256, 233] width 6 height 6
checkbox input "true"
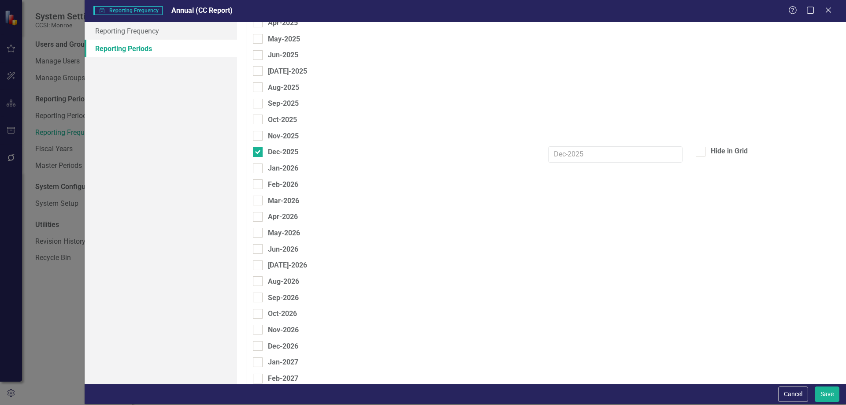
scroll to position [1766, 0]
click at [258, 339] on input "Dec-2026" at bounding box center [256, 341] width 6 height 6
checkbox input "true"
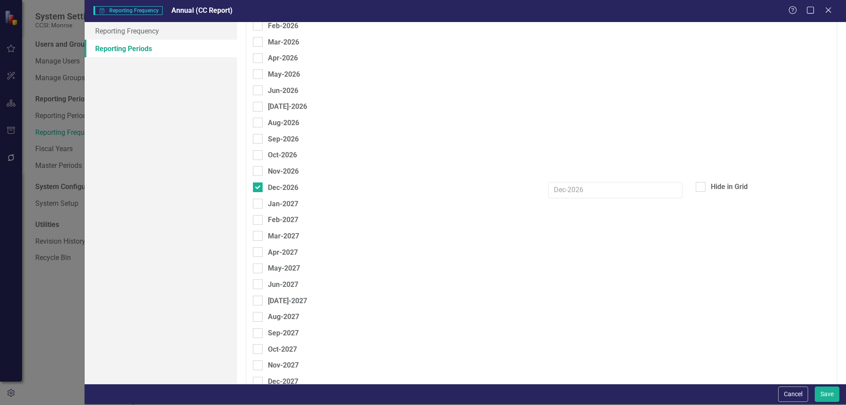
scroll to position [1937, 0]
click at [257, 369] on div at bounding box center [258, 366] width 10 height 10
click at [257, 367] on input "Dec-2027" at bounding box center [256, 364] width 6 height 6
checkbox input "true"
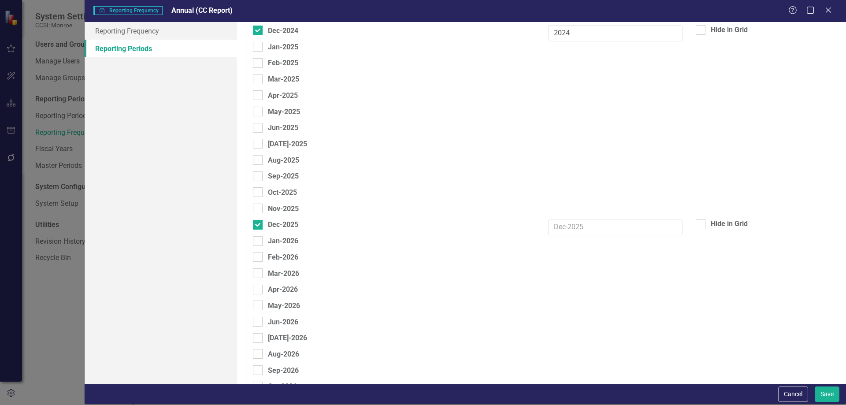
scroll to position [1693, 0]
click at [572, 227] on input "text" at bounding box center [615, 225] width 134 height 16
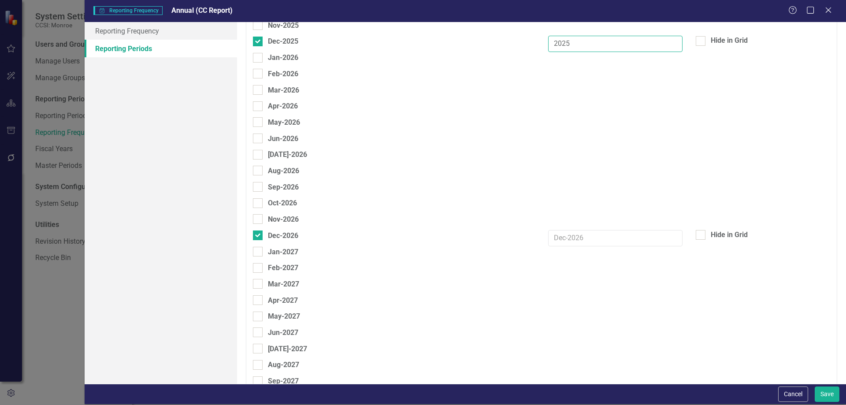
scroll to position [1937, 0]
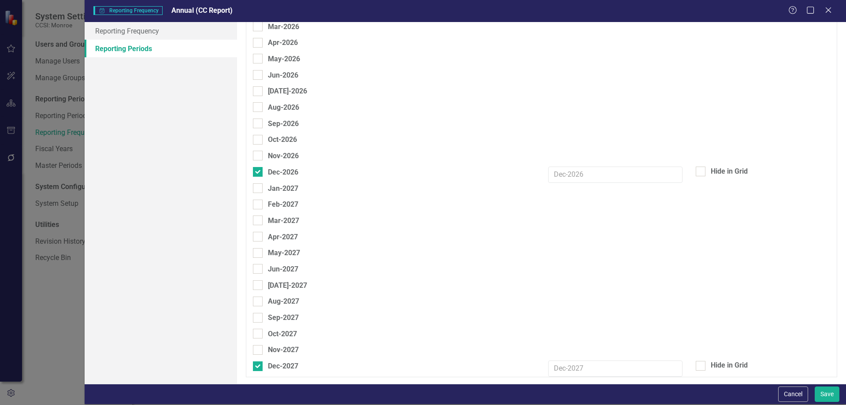
type input "2025"
click at [573, 171] on input "text" at bounding box center [615, 175] width 134 height 16
type input "2026"
click at [552, 363] on input "text" at bounding box center [615, 369] width 134 height 16
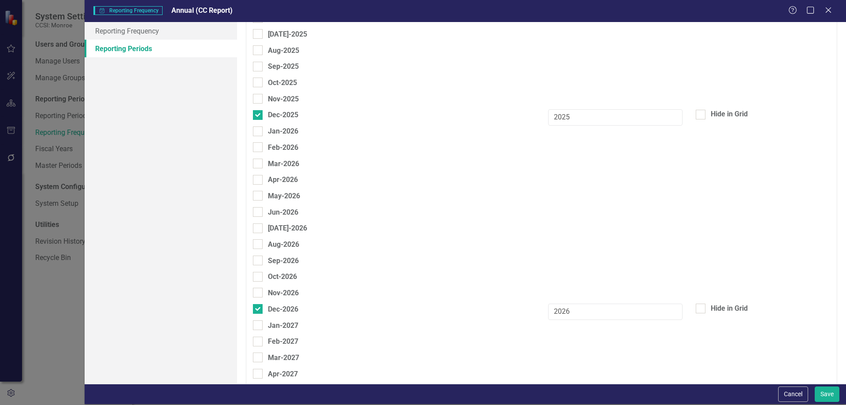
scroll to position [1801, 0]
type input "2027"
click at [696, 116] on div at bounding box center [701, 114] width 10 height 10
click at [696, 115] on input "Hide in Grid" at bounding box center [699, 112] width 6 height 6
click at [696, 116] on div at bounding box center [701, 114] width 10 height 10
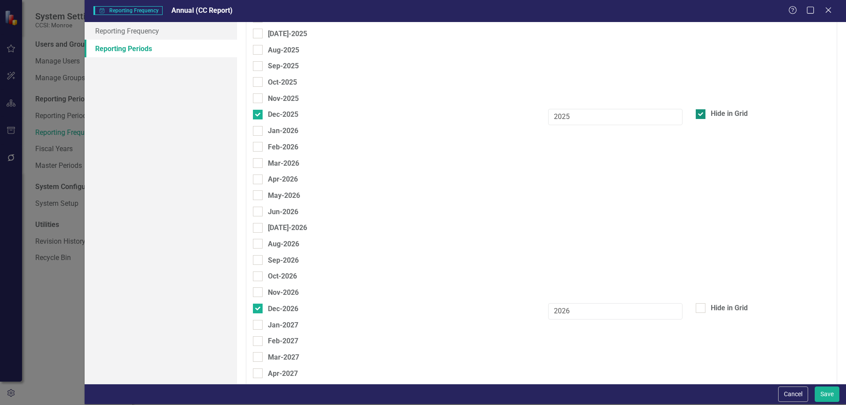
click at [696, 115] on input "Hide in Grid" at bounding box center [699, 112] width 6 height 6
checkbox input "false"
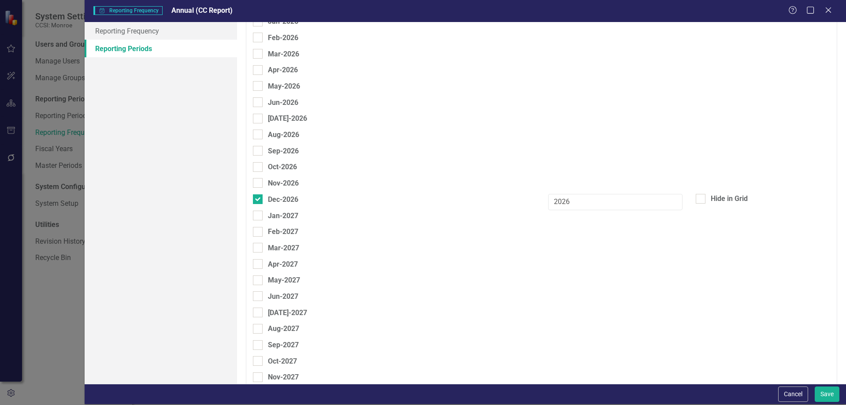
scroll to position [1937, 0]
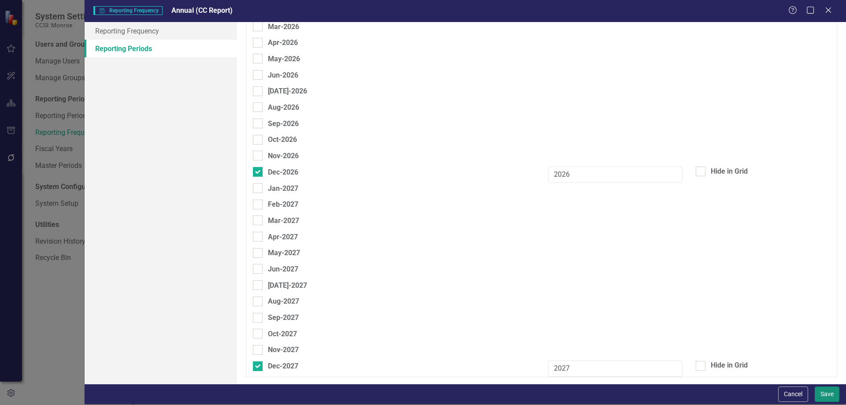
click at [832, 394] on button "Save" at bounding box center [827, 394] width 25 height 15
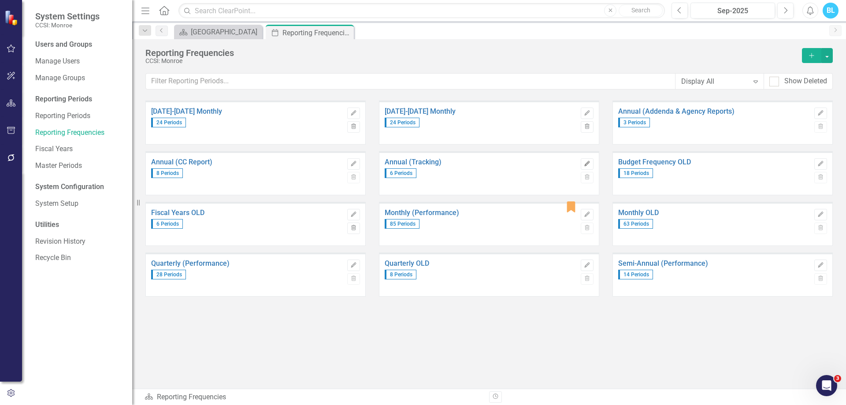
click at [587, 163] on icon "button" at bounding box center [586, 163] width 5 height 5
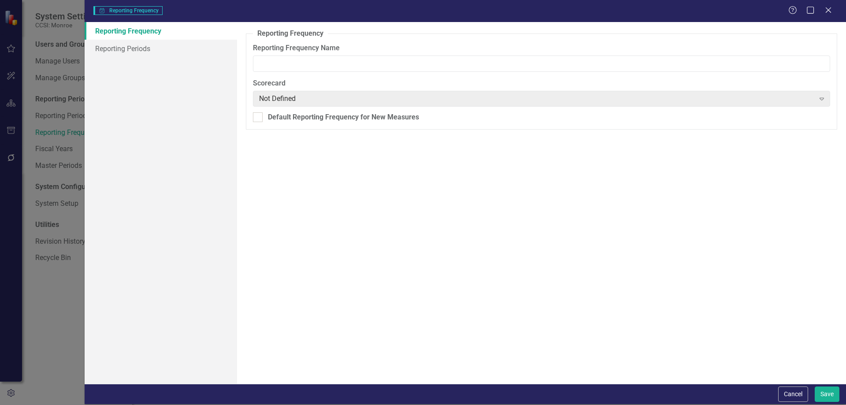
type input "Annual (Tracking)"
click at [171, 45] on link "Reporting Periods" at bounding box center [161, 49] width 152 height 18
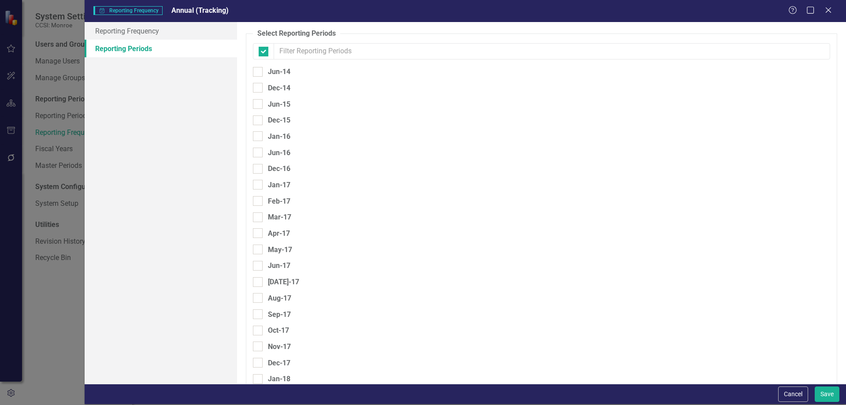
checkbox input "false"
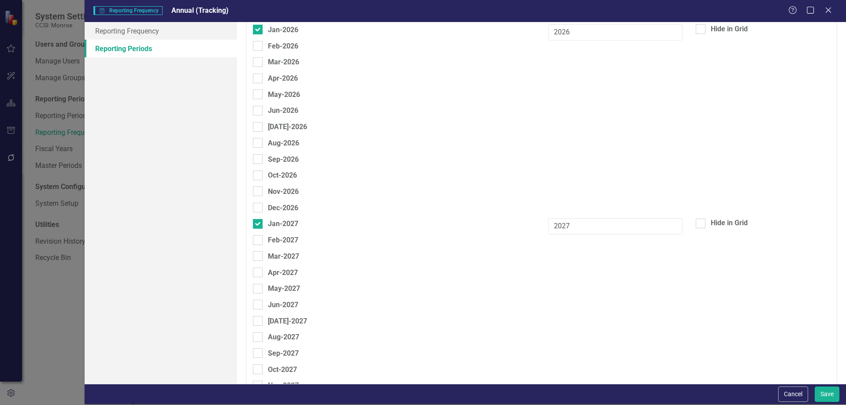
scroll to position [1902, 0]
click at [804, 394] on button "Cancel" at bounding box center [793, 394] width 30 height 15
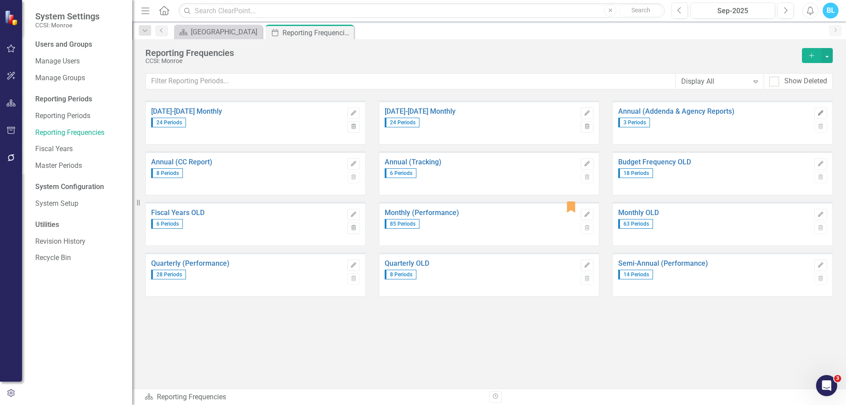
click at [821, 111] on icon "Edit" at bounding box center [821, 113] width 7 height 5
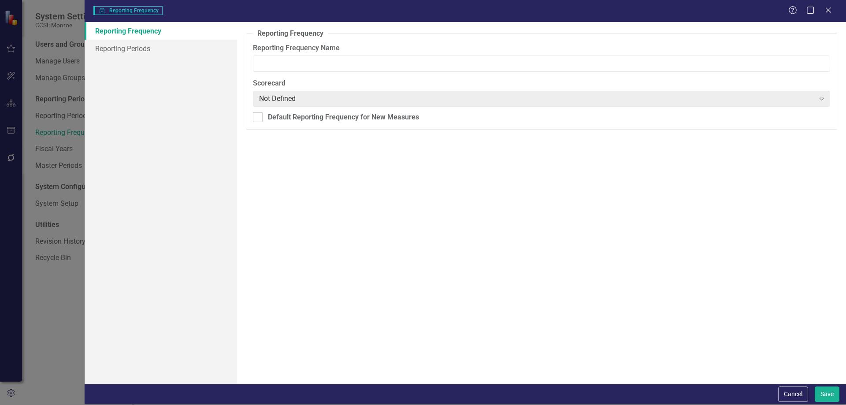
type input "Annual (Addenda & Agency Reports)"
click at [193, 50] on link "Reporting Periods" at bounding box center [161, 49] width 152 height 18
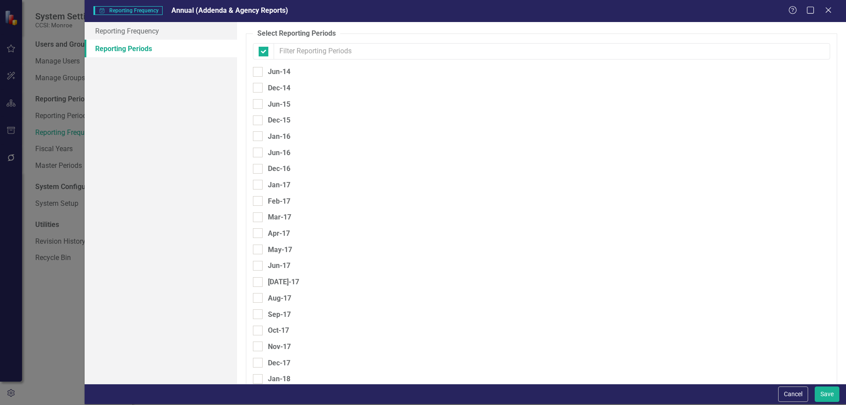
checkbox input "false"
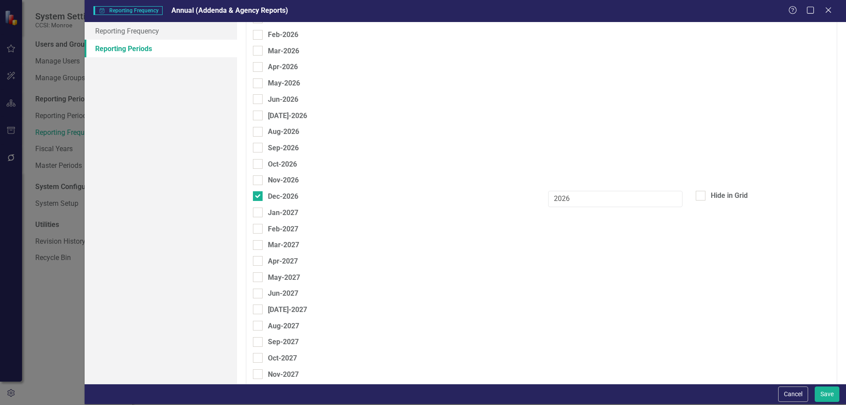
scroll to position [1937, 0]
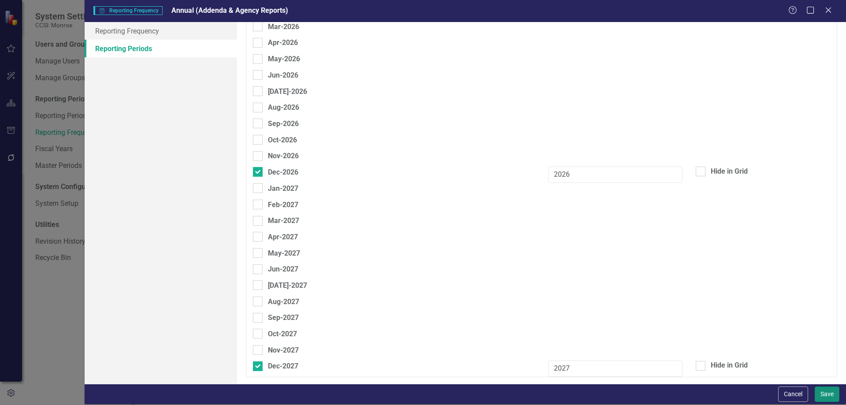
click at [826, 393] on button "Save" at bounding box center [827, 394] width 25 height 15
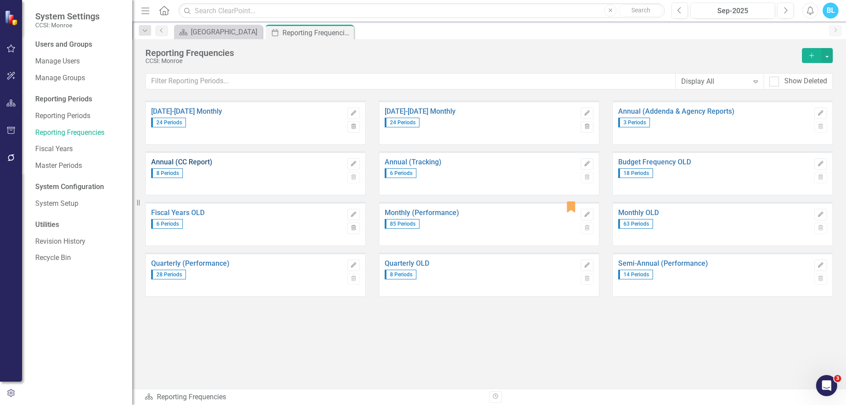
click at [216, 161] on link "Annual (CC Report)" at bounding box center [247, 162] width 192 height 8
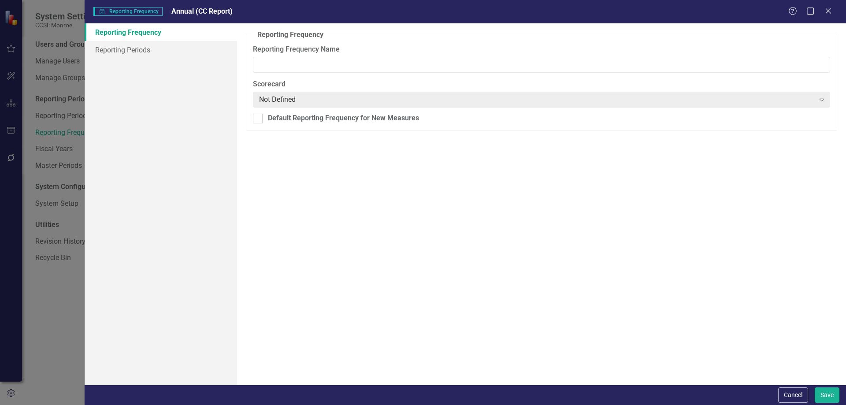
type input "Annual (CC Report)"
click at [191, 51] on link "Reporting Periods" at bounding box center [161, 50] width 152 height 18
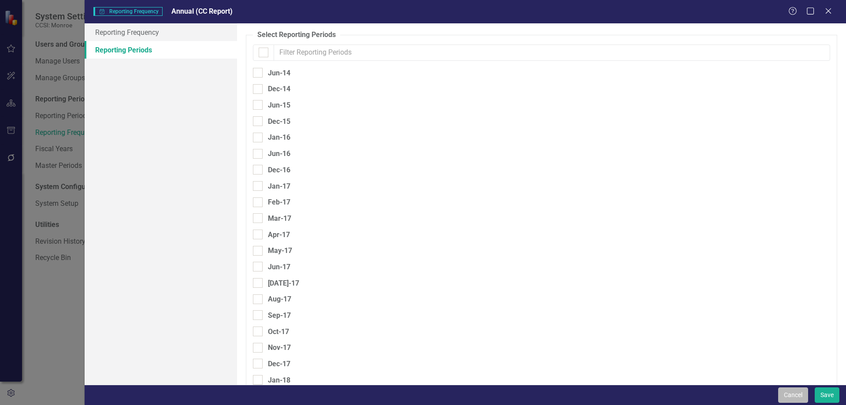
click at [785, 392] on button "Cancel" at bounding box center [793, 394] width 30 height 15
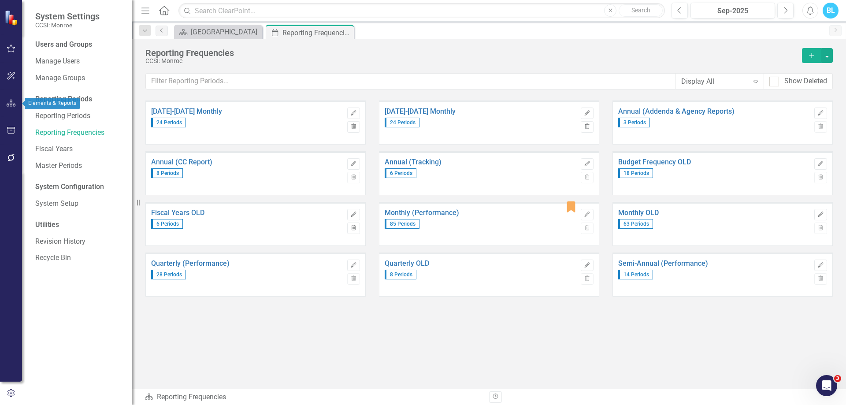
click at [15, 101] on icon "button" at bounding box center [11, 103] width 9 height 7
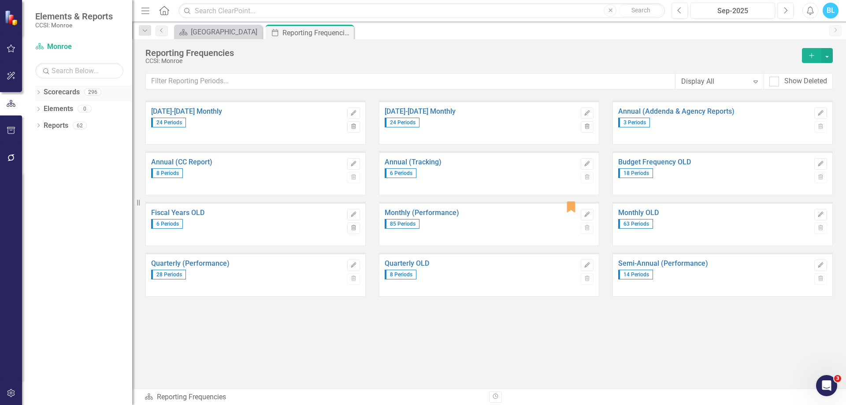
click at [41, 96] on div "Dropdown" at bounding box center [38, 92] width 6 height 7
click at [44, 106] on icon "Dropdown" at bounding box center [43, 108] width 7 height 5
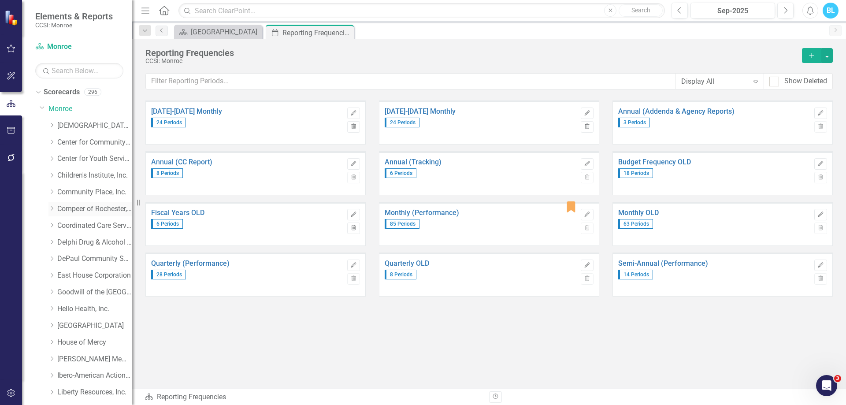
click at [52, 208] on icon at bounding box center [52, 208] width 2 height 4
click at [78, 209] on link "Compeer of Rochester, Inc." at bounding box center [94, 209] width 75 height 10
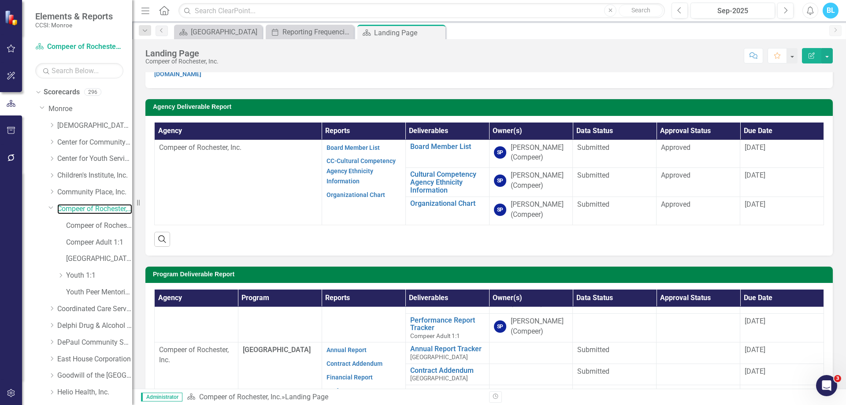
scroll to position [26, 0]
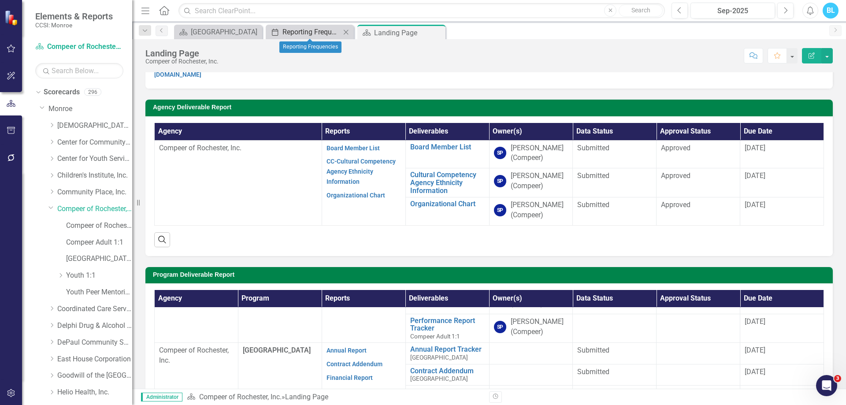
click at [313, 29] on div "Reporting Frequencies" at bounding box center [311, 31] width 58 height 11
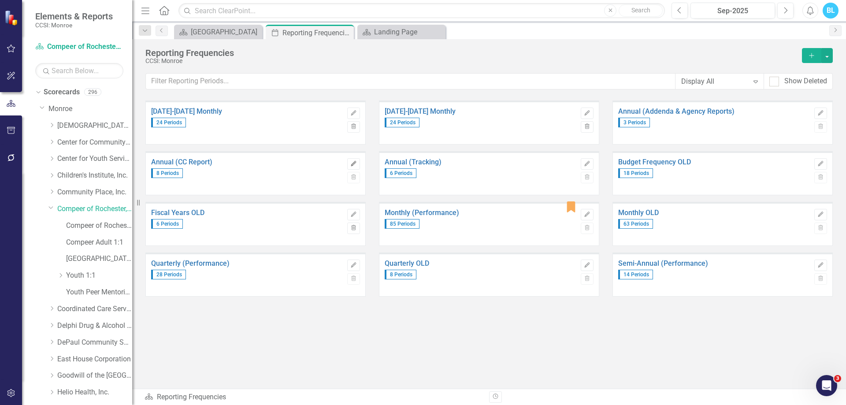
click at [354, 160] on button "Edit" at bounding box center [353, 163] width 13 height 11
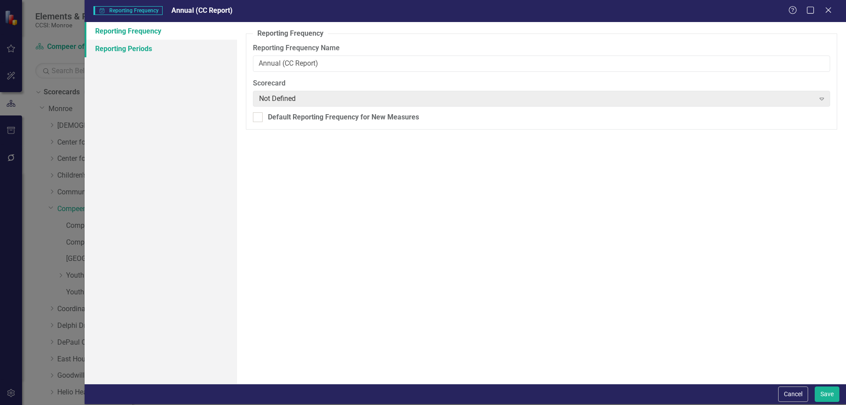
click at [186, 53] on link "Reporting Periods" at bounding box center [161, 49] width 152 height 18
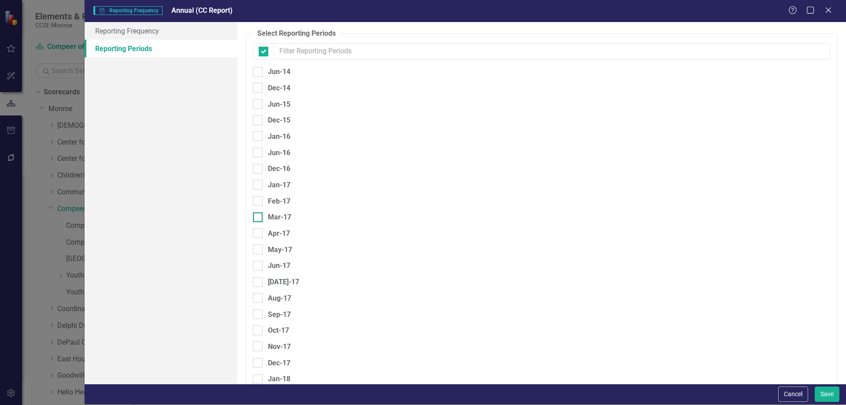
checkbox input "false"
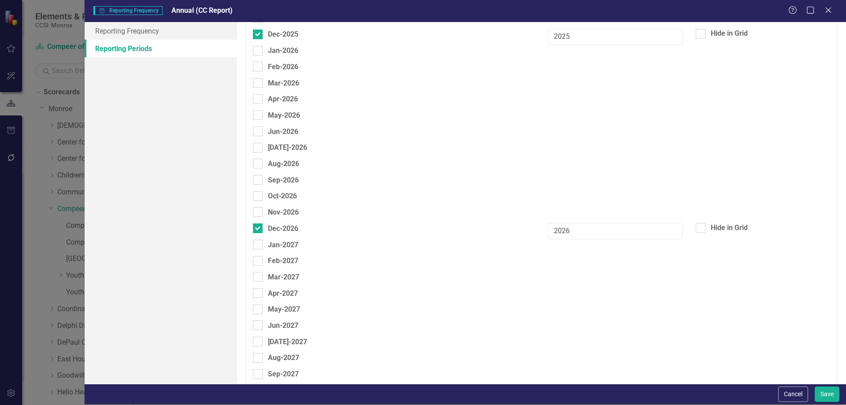
scroll to position [1937, 0]
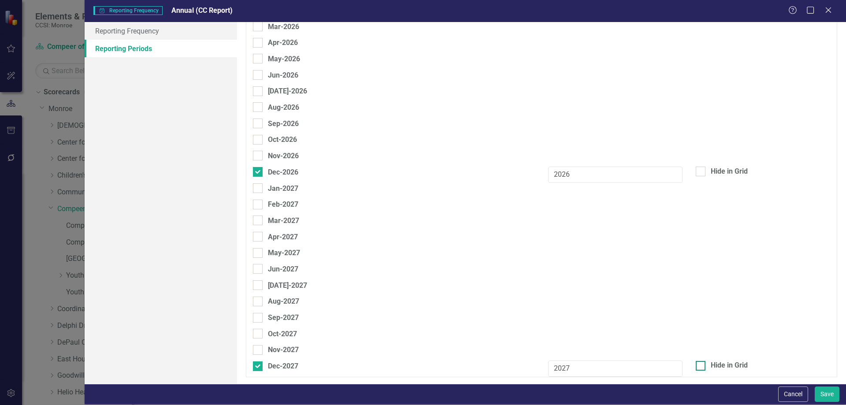
click at [698, 368] on div at bounding box center [701, 366] width 10 height 10
click at [698, 367] on input "Hide in Grid" at bounding box center [699, 364] width 6 height 6
checkbox input "true"
click at [696, 177] on div "Hide in Grid" at bounding box center [763, 173] width 148 height 12
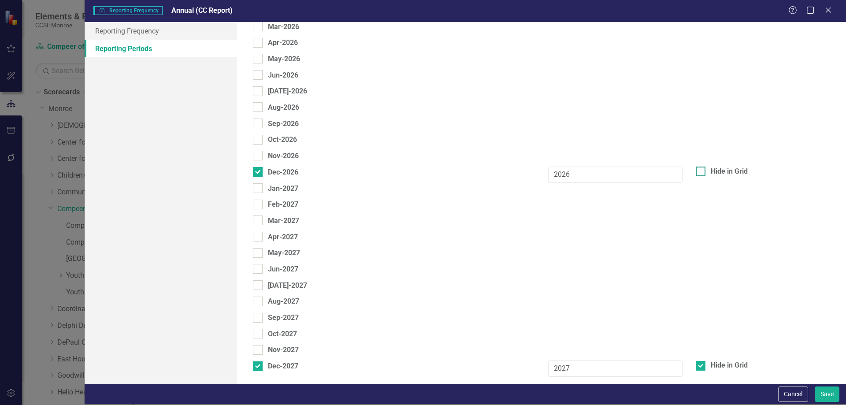
click at [696, 175] on div at bounding box center [701, 172] width 10 height 10
click at [696, 172] on input "Hide in Grid" at bounding box center [699, 170] width 6 height 6
checkbox input "true"
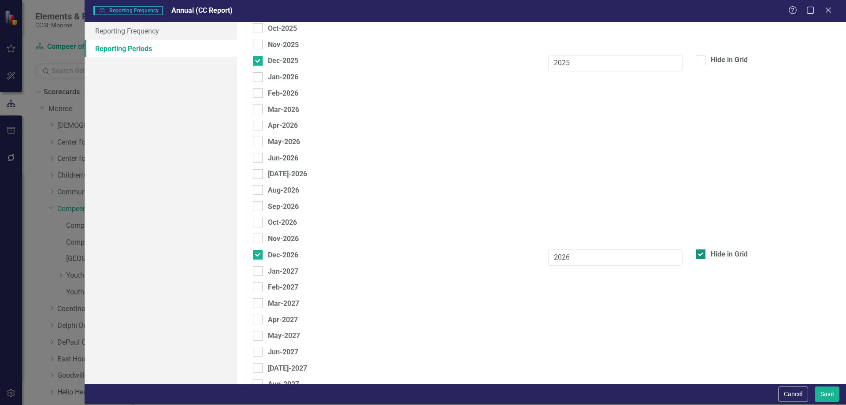
scroll to position [1854, 0]
click at [696, 63] on div at bounding box center [701, 61] width 10 height 10
click at [696, 62] on input "Hide in Grid" at bounding box center [699, 59] width 6 height 6
checkbox input "true"
click at [822, 395] on button "Save" at bounding box center [827, 394] width 25 height 15
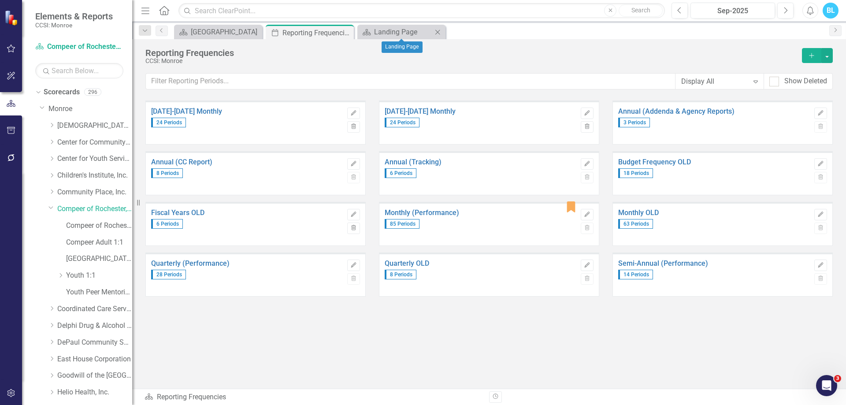
click at [410, 26] on div "Scorecard Landing Page Close" at bounding box center [401, 32] width 88 height 15
click at [440, 31] on icon "Close" at bounding box center [437, 32] width 9 height 7
click at [93, 212] on link "Compeer of Rochester, Inc." at bounding box center [94, 209] width 75 height 10
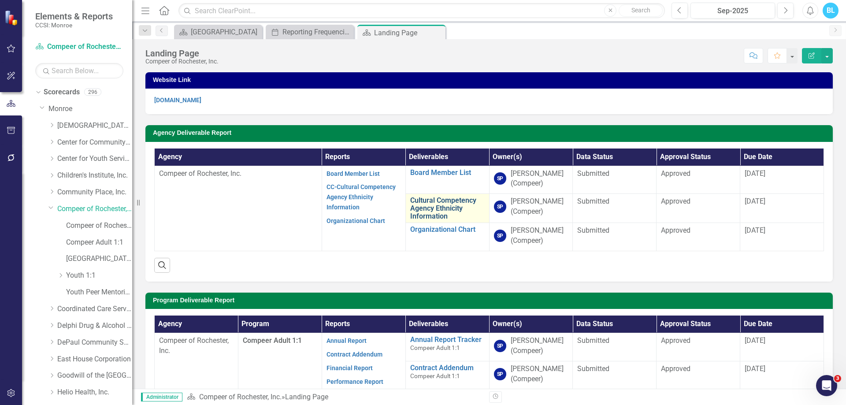
click at [423, 208] on link "Cultural Competency Agency Ethnicity Information" at bounding box center [447, 208] width 74 height 23
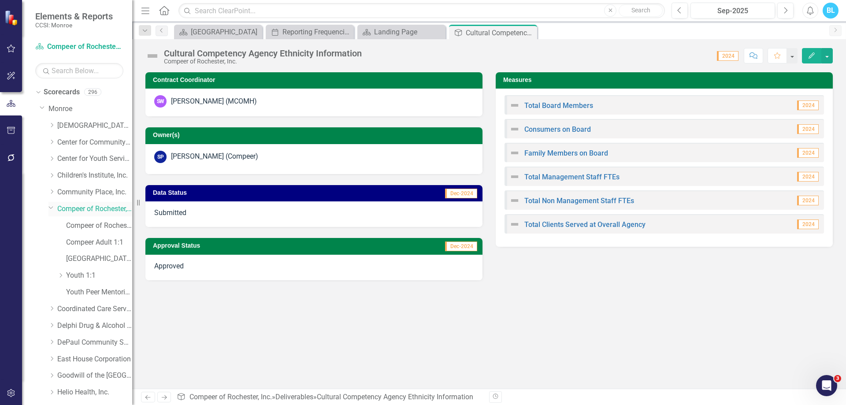
click at [100, 205] on link "Compeer of Rochester, Inc." at bounding box center [94, 209] width 75 height 10
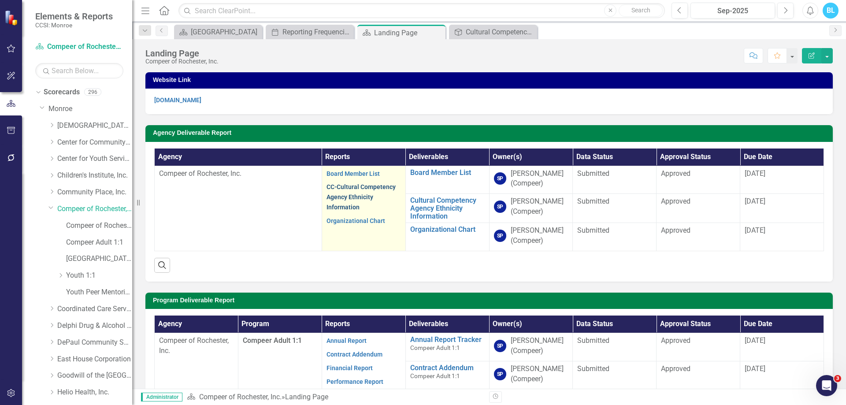
click at [349, 196] on link "CC-Cultural Competency Agency Ethnicity Information" at bounding box center [361, 196] width 69 height 27
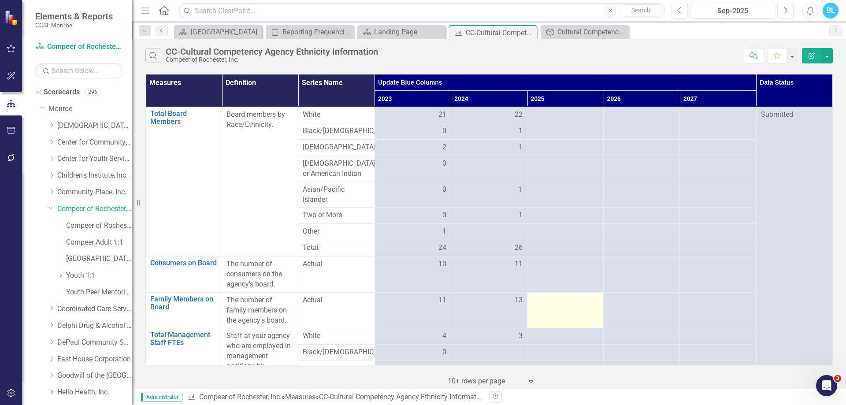
click at [588, 306] on div at bounding box center [565, 300] width 67 height 11
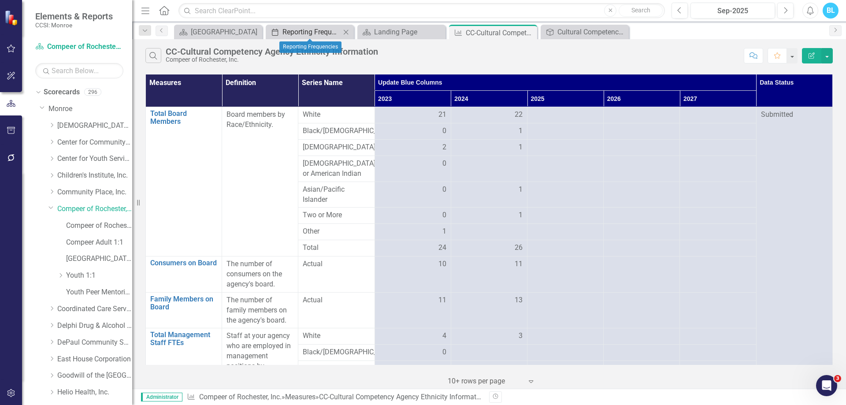
click at [292, 37] on div "Reporting Frequencies" at bounding box center [311, 31] width 58 height 11
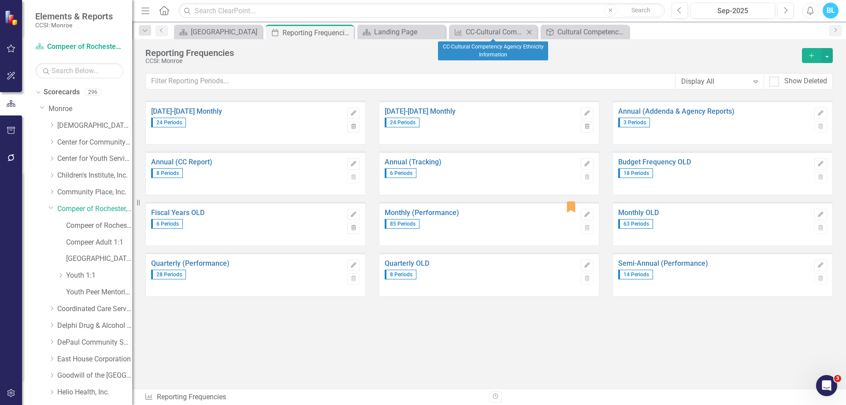
click at [531, 32] on icon "Close" at bounding box center [529, 32] width 9 height 7
click at [0, 0] on icon "Close" at bounding box center [0, 0] width 0 height 0
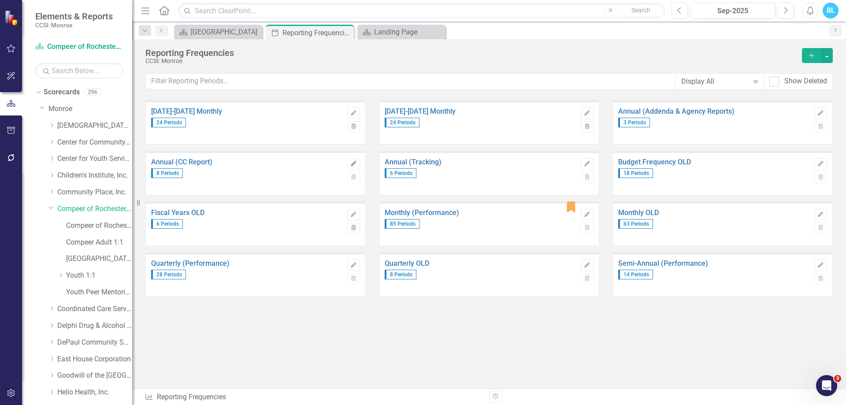
click at [350, 164] on icon "Edit" at bounding box center [353, 163] width 7 height 5
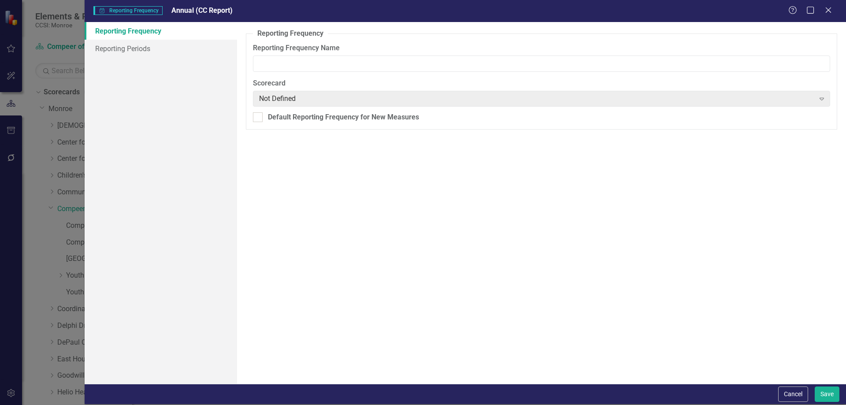
type input "Annual (CC Report)"
click at [154, 44] on link "Reporting Periods" at bounding box center [161, 49] width 152 height 18
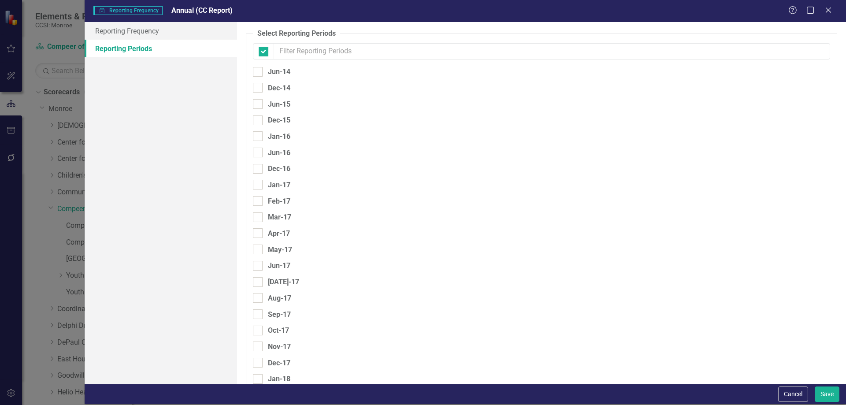
checkbox input "false"
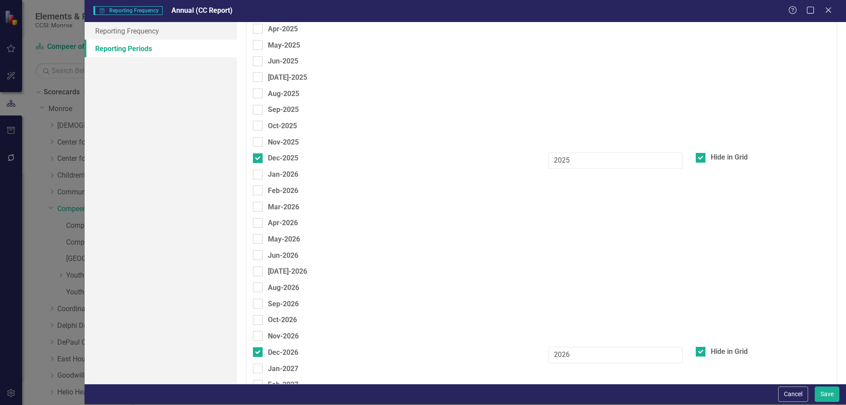
scroll to position [1937, 0]
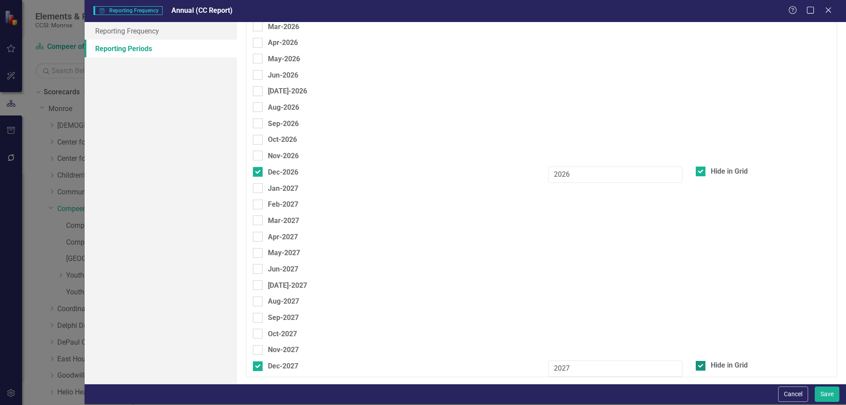
click at [696, 369] on div at bounding box center [701, 366] width 10 height 10
click at [696, 367] on input "Hide in Grid" at bounding box center [699, 364] width 6 height 6
checkbox input "false"
click at [699, 174] on div at bounding box center [701, 172] width 10 height 10
click at [699, 172] on input "Hide in Grid" at bounding box center [699, 170] width 6 height 6
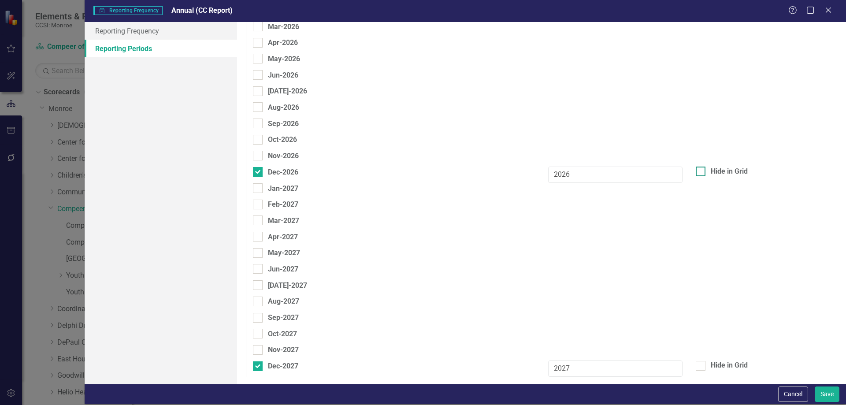
click at [699, 174] on div at bounding box center [701, 172] width 10 height 10
click at [699, 172] on input "Hide in Grid" at bounding box center [699, 170] width 6 height 6
click at [697, 172] on div at bounding box center [701, 172] width 10 height 10
click at [697, 172] on input "Hide in Grid" at bounding box center [699, 170] width 6 height 6
checkbox input "false"
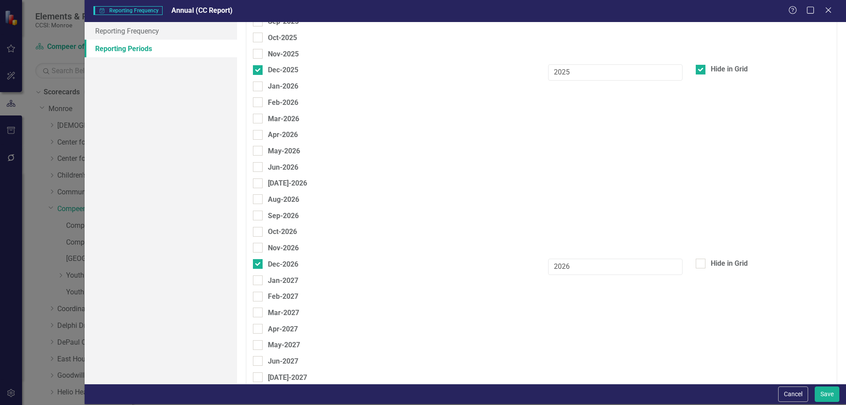
scroll to position [1833, 0]
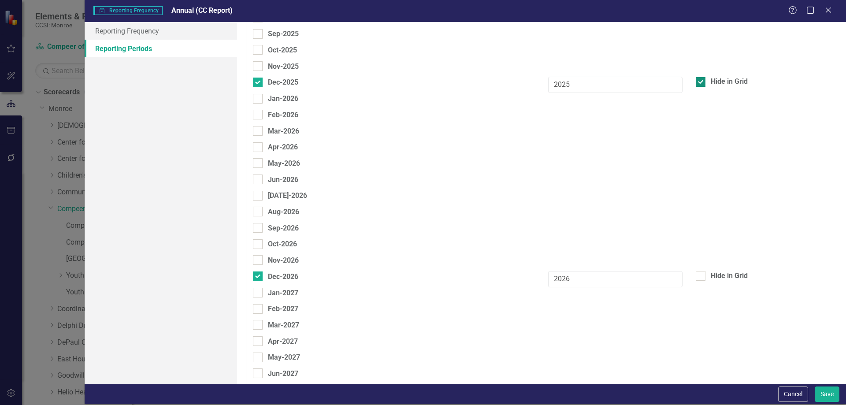
click at [696, 81] on input "Hide in Grid" at bounding box center [699, 80] width 6 height 6
checkbox input "false"
click at [826, 394] on button "Save" at bounding box center [827, 394] width 25 height 15
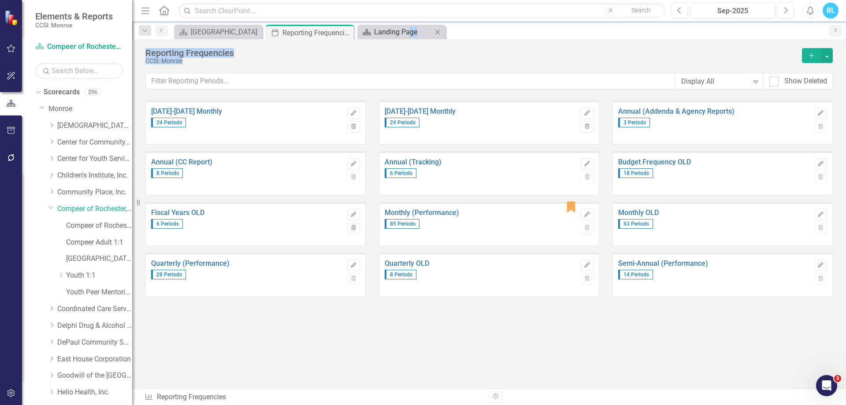
drag, startPoint x: 456, startPoint y: 63, endPoint x: 409, endPoint y: 32, distance: 56.1
click at [409, 32] on div "Menu Home Search Close Search Previous Sep-2025 Next Alerts BL User Edit Profil…" at bounding box center [489, 202] width 714 height 405
click at [409, 32] on div "Landing Page" at bounding box center [403, 31] width 58 height 11
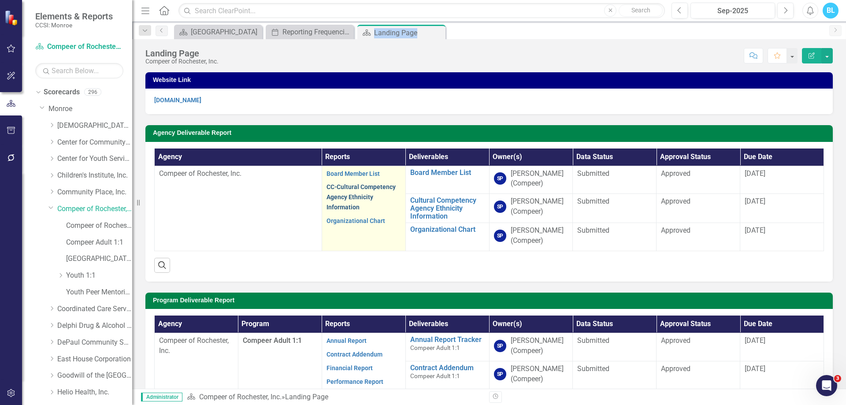
click at [346, 188] on link "CC-Cultural Competency Agency Ethnicity Information" at bounding box center [361, 196] width 69 height 27
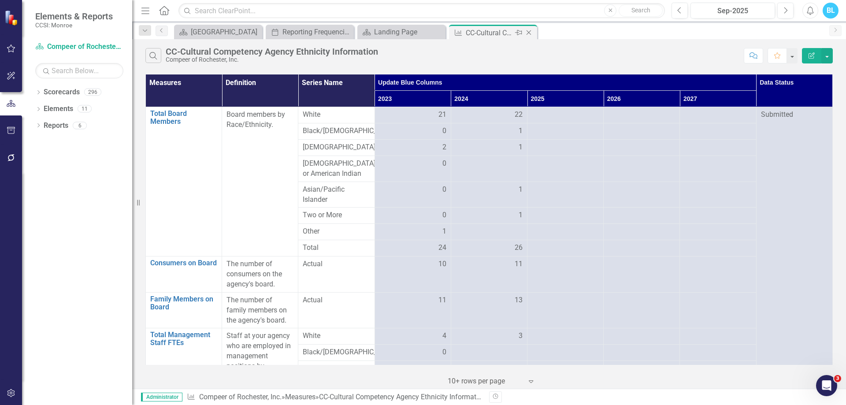
click at [532, 33] on icon "Close" at bounding box center [528, 32] width 9 height 7
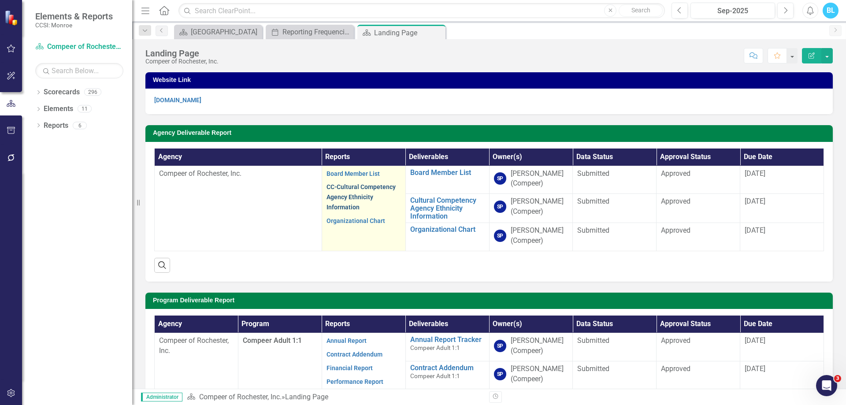
click at [363, 188] on link "CC-Cultural Competency Agency Ethnicity Information" at bounding box center [361, 196] width 69 height 27
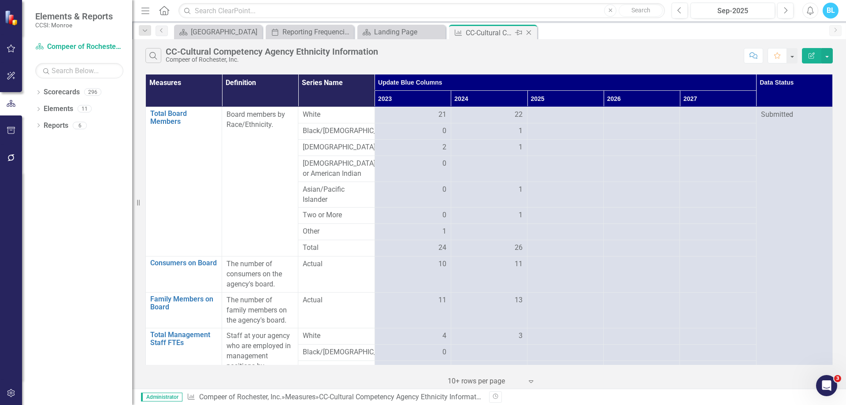
click at [533, 30] on icon "Close" at bounding box center [528, 32] width 9 height 7
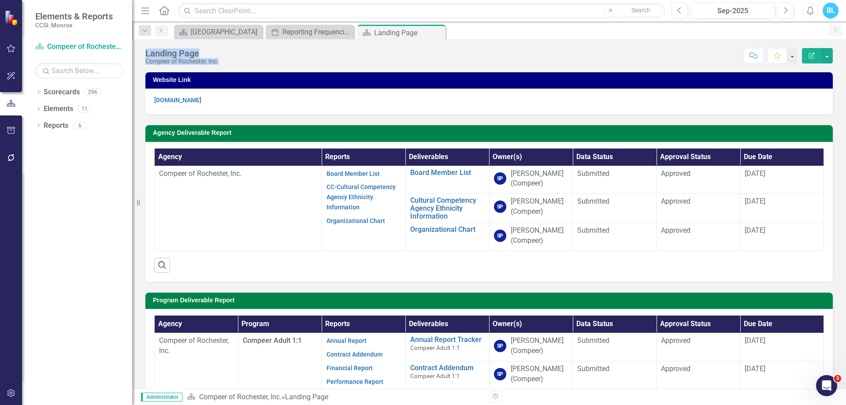
drag, startPoint x: 533, startPoint y: 30, endPoint x: 502, endPoint y: 53, distance: 38.4
click at [502, 53] on div "Menu Home Search Close Search Previous Sep-2025 Next Alerts BL User Edit Profil…" at bounding box center [489, 202] width 714 height 405
click at [436, 30] on icon "Close" at bounding box center [437, 32] width 9 height 7
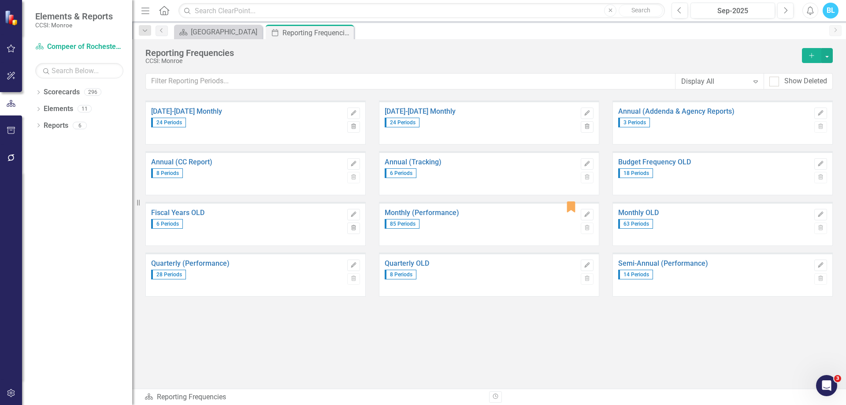
click at [32, 89] on div "Dropdown Scorecards 296 Dropdown Monroe Dropdown Catholic Charities Family & Co…" at bounding box center [77, 245] width 110 height 320
click at [37, 93] on icon "Dropdown" at bounding box center [38, 93] width 6 height 5
click at [42, 108] on icon "Dropdown" at bounding box center [43, 108] width 7 height 5
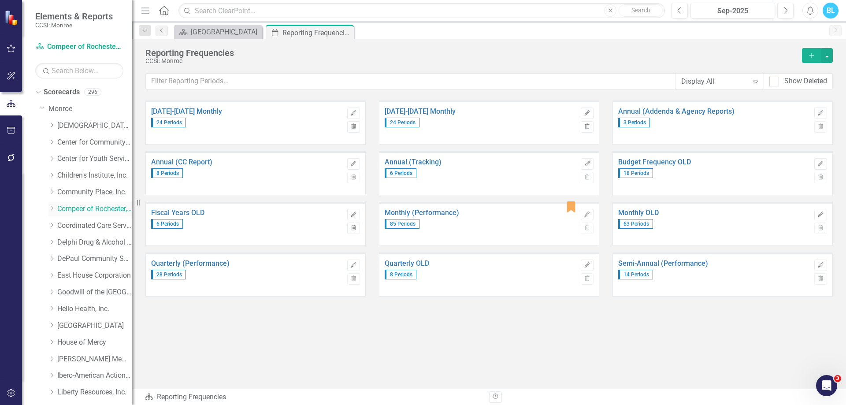
click at [54, 212] on div "Dropdown" at bounding box center [51, 208] width 7 height 7
click at [104, 226] on link "Compeer of Rochester, Inc. (MCOMH Internal)" at bounding box center [99, 226] width 66 height 10
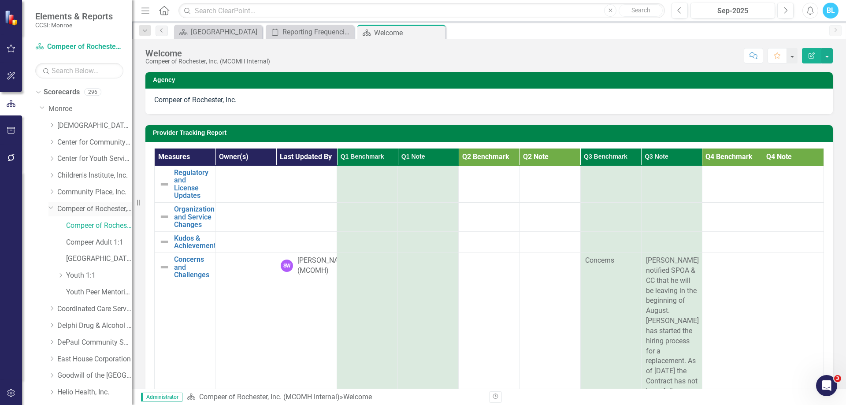
click at [104, 209] on link "Compeer of Rochester, Inc." at bounding box center [94, 209] width 75 height 10
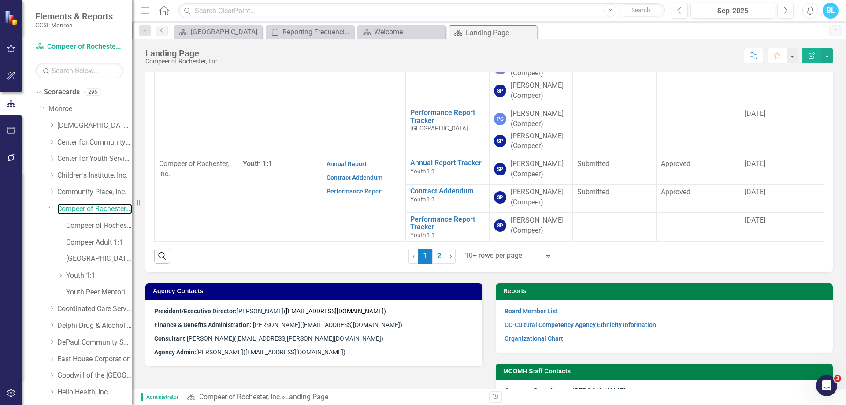
scroll to position [375, 0]
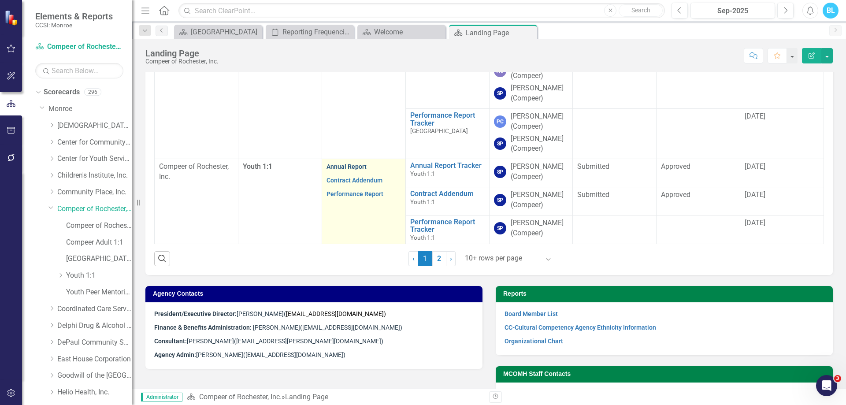
click at [346, 163] on link "Annual Report" at bounding box center [347, 166] width 40 height 7
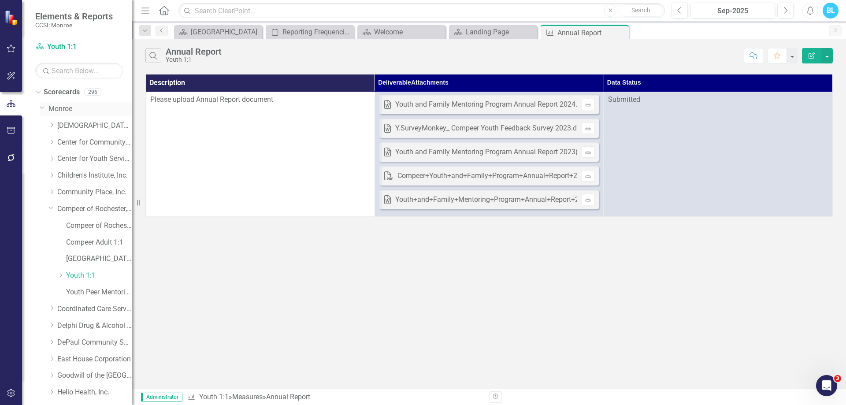
click at [62, 106] on link "Monroe" at bounding box center [90, 109] width 84 height 10
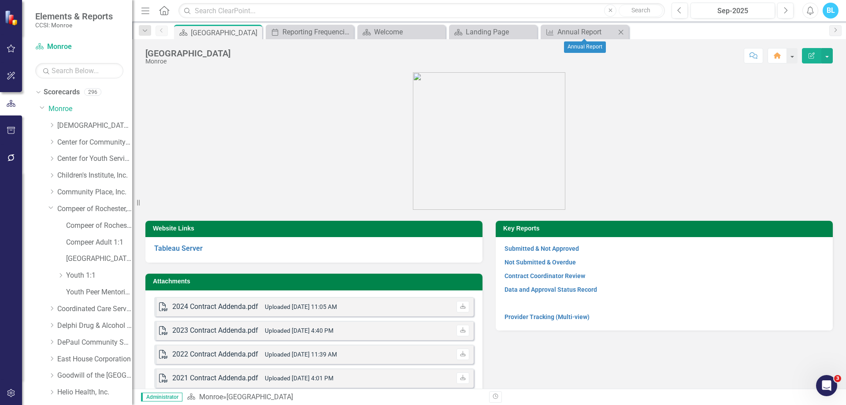
click at [623, 33] on icon "Close" at bounding box center [621, 32] width 9 height 7
click at [534, 30] on icon "Close" at bounding box center [529, 32] width 9 height 7
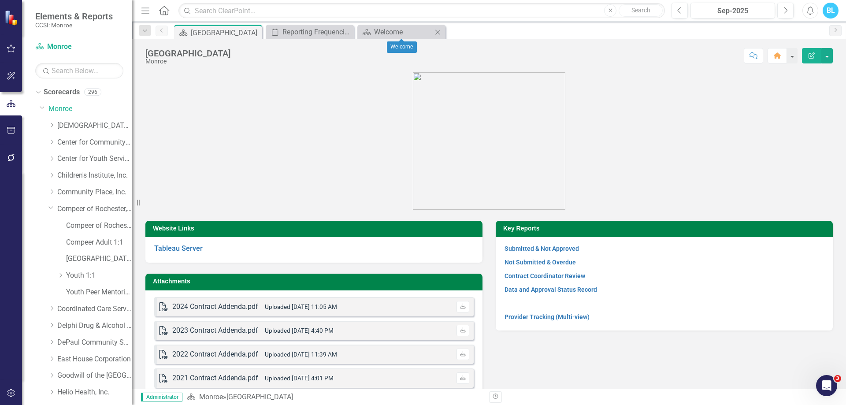
click at [439, 34] on icon "Close" at bounding box center [437, 32] width 9 height 7
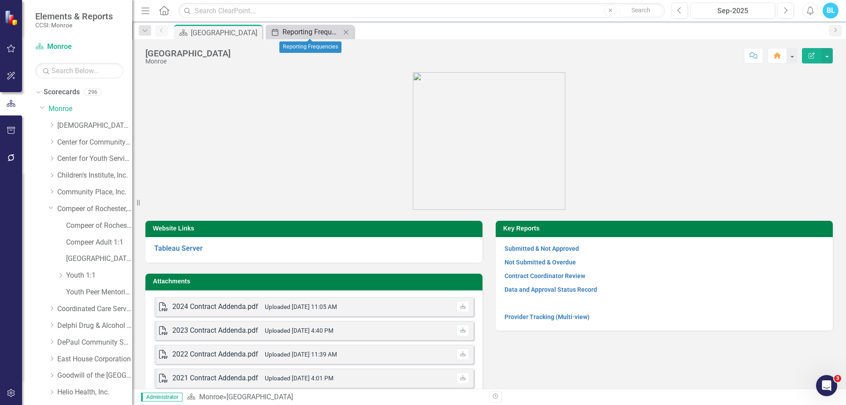
click at [316, 28] on div "Reporting Frequencies" at bounding box center [311, 31] width 58 height 11
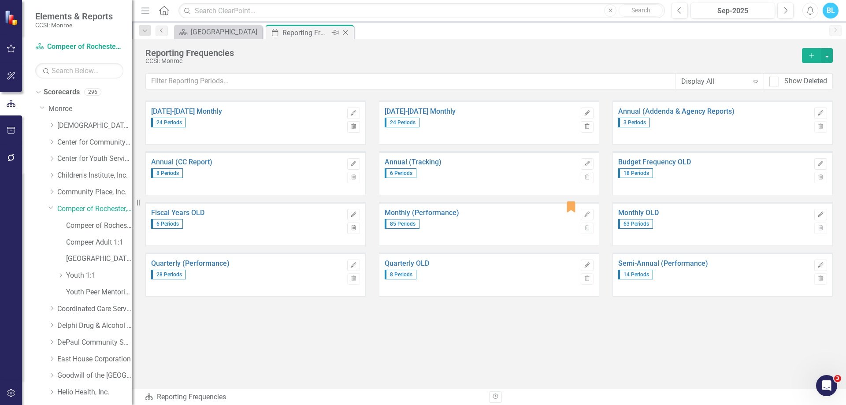
click at [351, 31] on div "Close" at bounding box center [346, 32] width 11 height 11
